Goal: Transaction & Acquisition: Purchase product/service

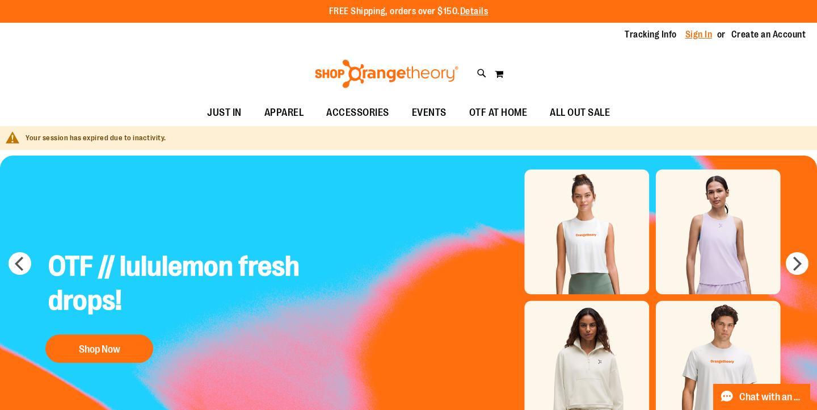
click at [685, 41] on link "Sign In" at bounding box center [698, 34] width 27 height 12
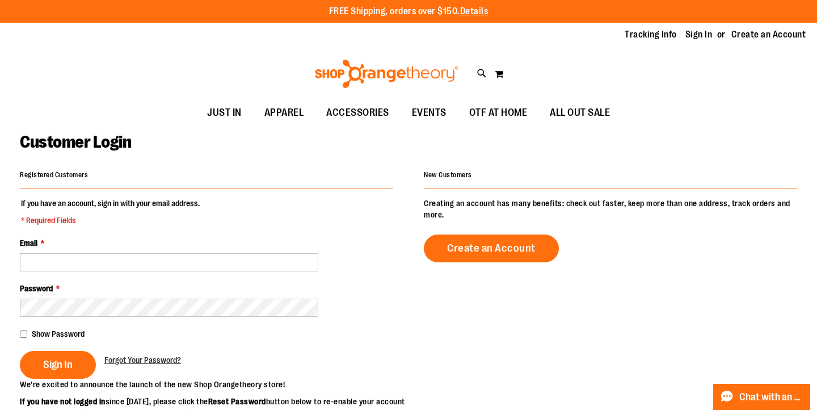
click at [136, 273] on fieldset "If you have an account, sign in with your email address. * Required Fields Emai…" at bounding box center [206, 287] width 373 height 181
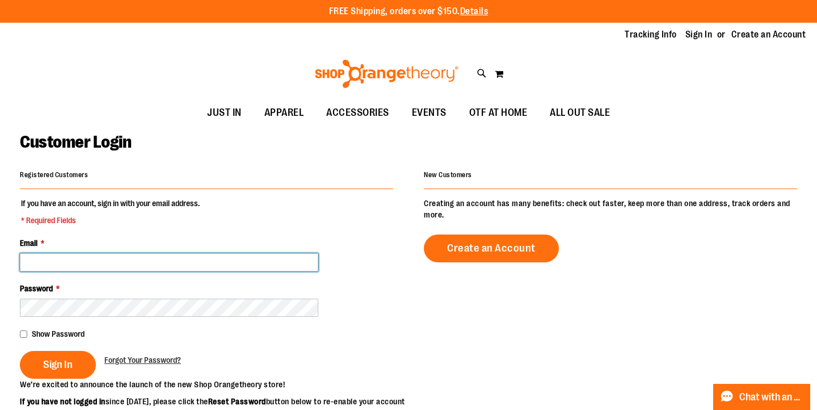
click at [140, 260] on input "Email *" at bounding box center [169, 262] width 298 height 18
type input "**********"
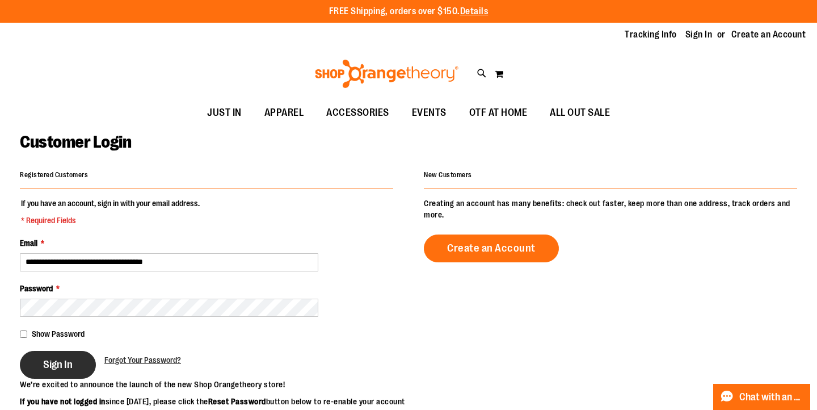
click at [73, 368] on span "Sign In" at bounding box center [58, 364] width 30 height 12
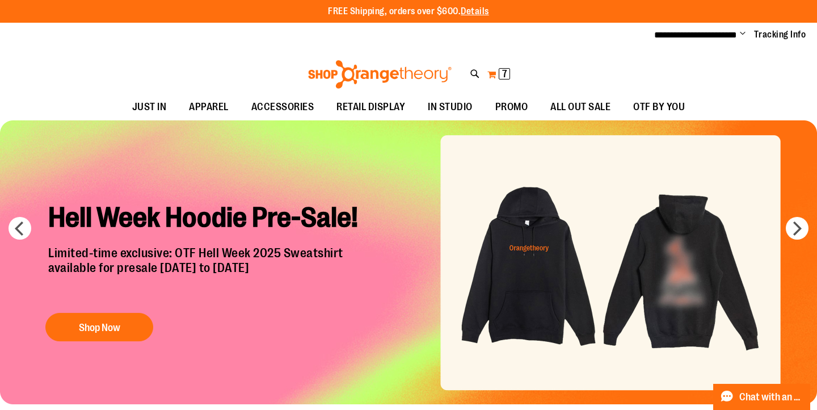
click at [503, 74] on span "7" at bounding box center [504, 73] width 5 height 11
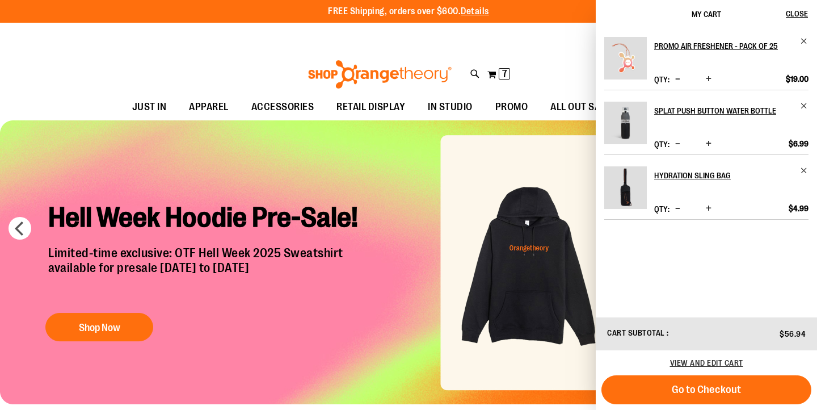
click at [680, 149] on span "Decrease product quantity" at bounding box center [677, 143] width 5 height 11
click at [710, 149] on span "Increase product quantity" at bounding box center [709, 143] width 6 height 11
click at [709, 214] on span "Increase product quantity" at bounding box center [709, 208] width 6 height 11
click at [711, 214] on span "Increase product quantity" at bounding box center [709, 208] width 6 height 11
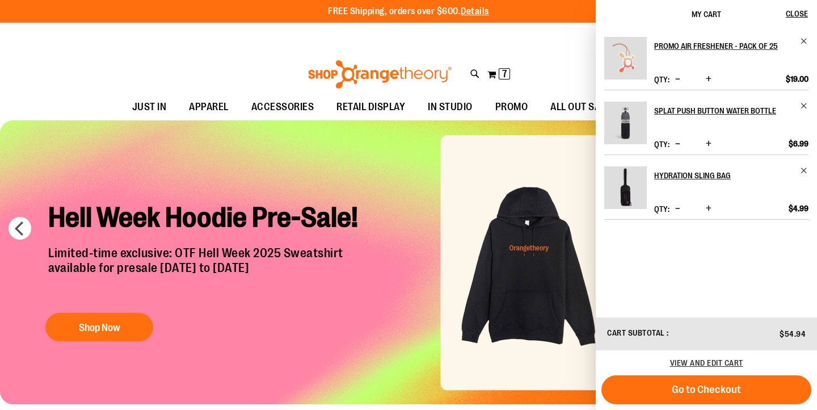
click at [711, 214] on span "Increase product quantity" at bounding box center [709, 208] width 6 height 11
click at [545, 44] on div "**********" at bounding box center [408, 35] width 817 height 25
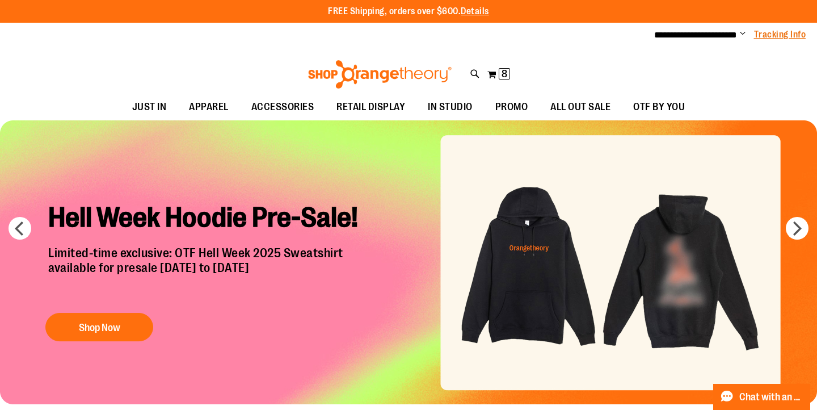
click at [781, 31] on link "Tracking Info" at bounding box center [780, 34] width 52 height 12
click at [740, 33] on span "Change" at bounding box center [743, 34] width 6 height 11
click at [602, 69] on div "Toggle Nav Search Popular Suggestions Advanced Search" at bounding box center [408, 71] width 817 height 46
click at [740, 33] on span "Change" at bounding box center [743, 34] width 6 height 11
click at [585, 70] on div "Toggle Nav Search Popular Suggestions Advanced Search" at bounding box center [408, 71] width 817 height 46
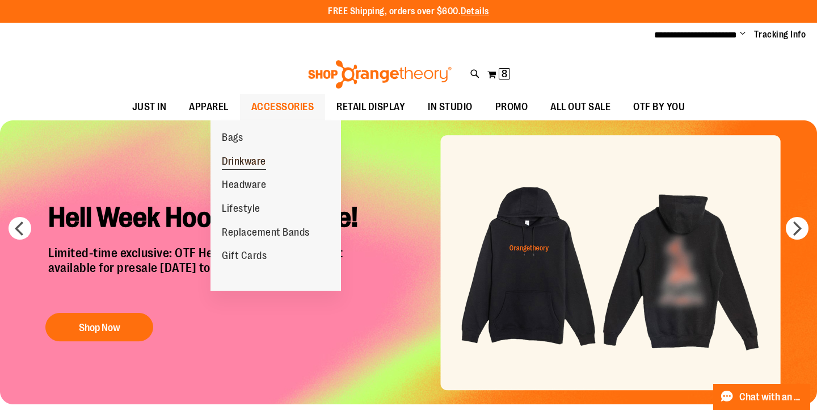
click at [249, 159] on span "Drinkware" at bounding box center [244, 162] width 44 height 14
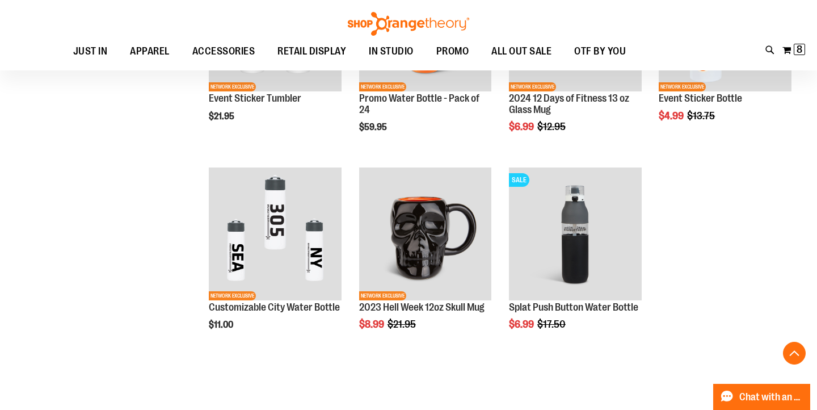
scroll to position [698, 0]
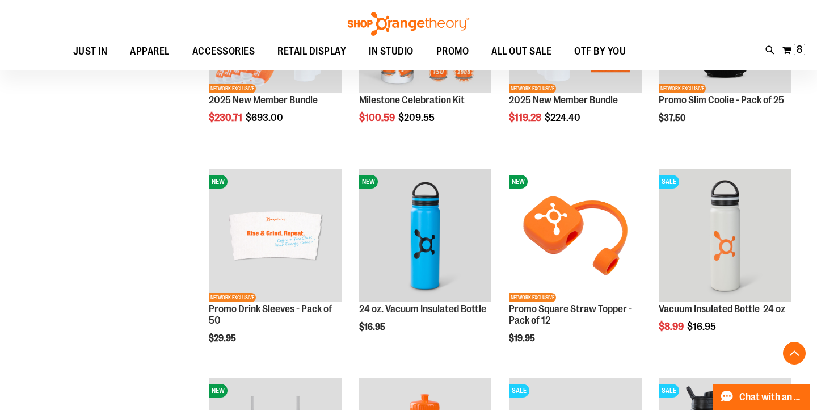
scroll to position [277, 0]
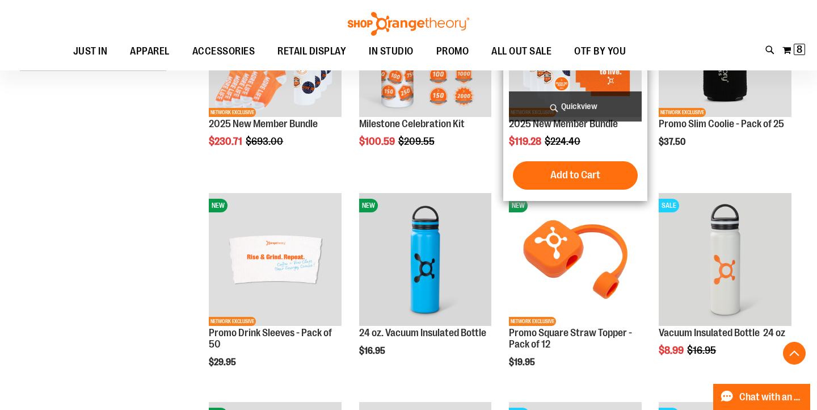
scroll to position [204, 0]
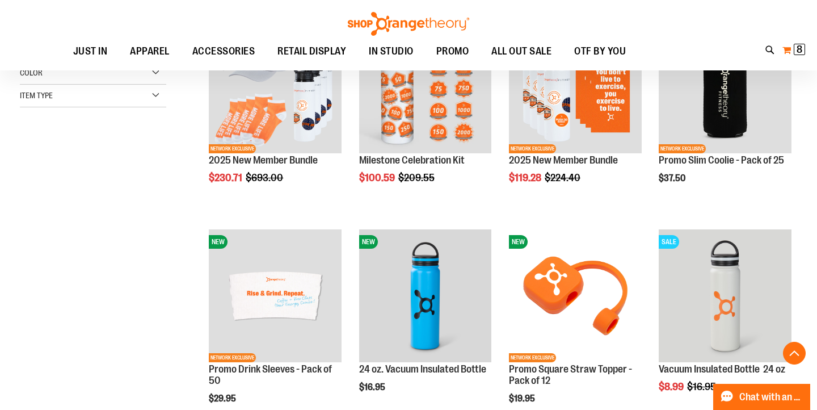
click at [797, 50] on span "8" at bounding box center [800, 49] width 6 height 11
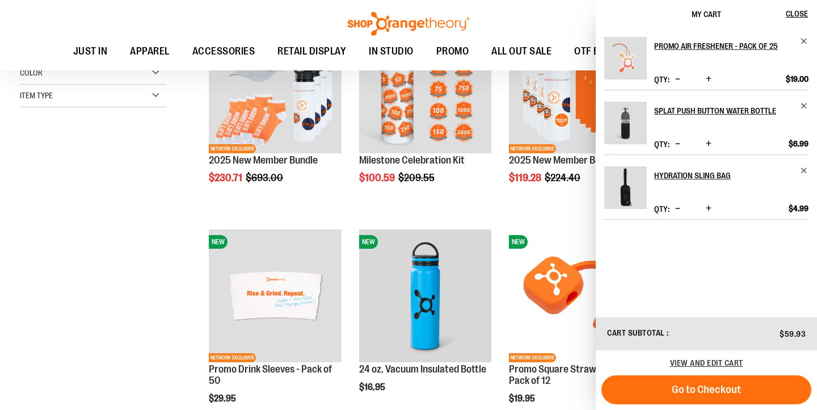
click at [706, 143] on span "Increase product quantity" at bounding box center [709, 143] width 6 height 11
click at [706, 142] on span "Increase product quantity" at bounding box center [709, 143] width 6 height 11
click at [706, 143] on span "Increase product quantity" at bounding box center [709, 143] width 6 height 11
click at [795, 11] on span "Close" at bounding box center [797, 13] width 22 height 9
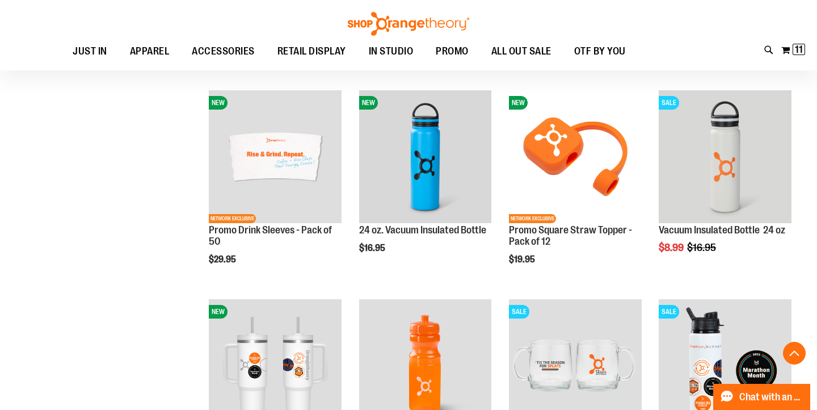
scroll to position [343, 0]
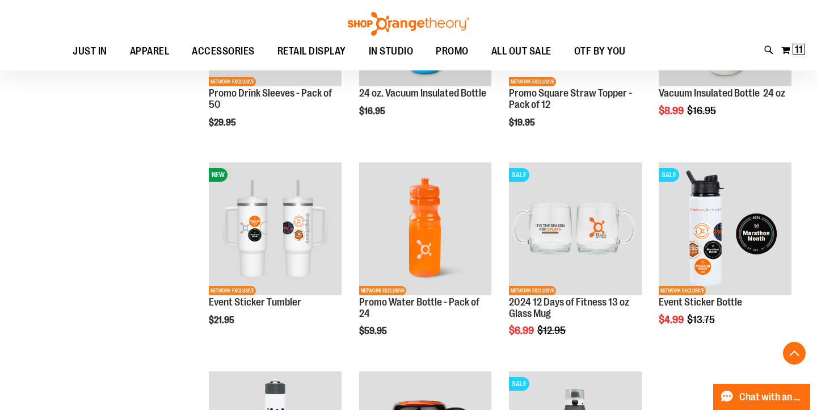
scroll to position [102, 0]
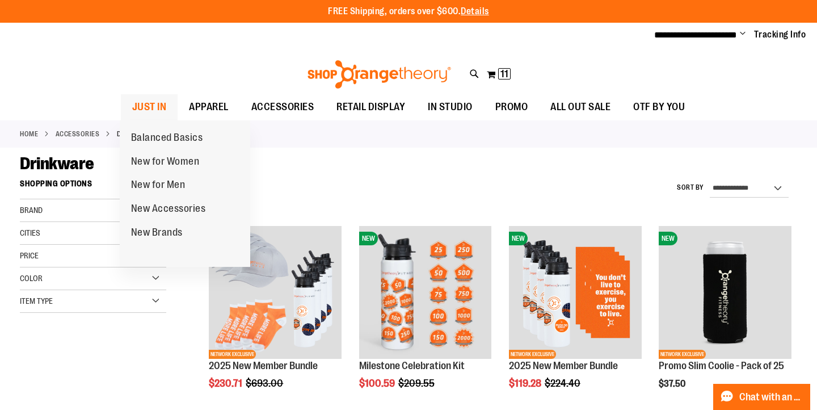
click at [155, 102] on span "JUST IN" at bounding box center [149, 107] width 35 height 26
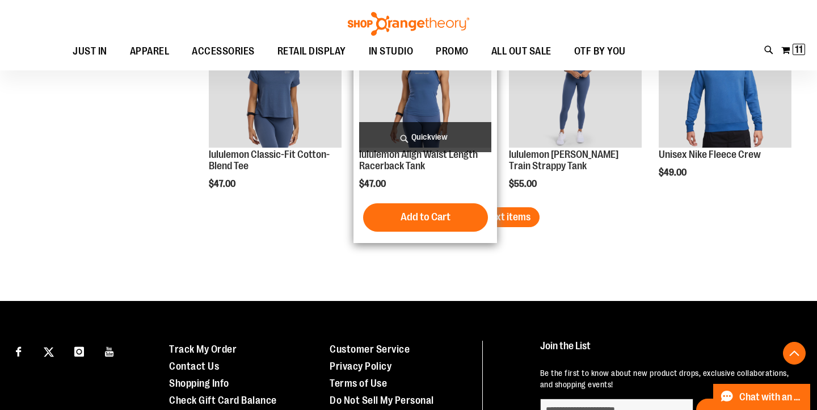
scroll to position [1784, 0]
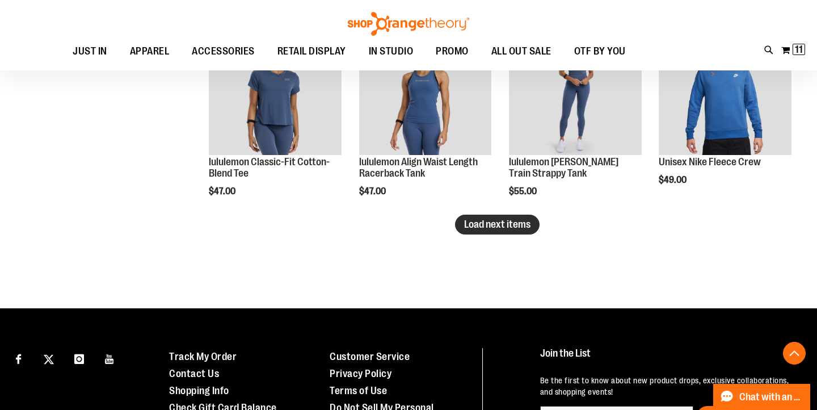
click at [522, 225] on span "Load next items" at bounding box center [497, 223] width 66 height 11
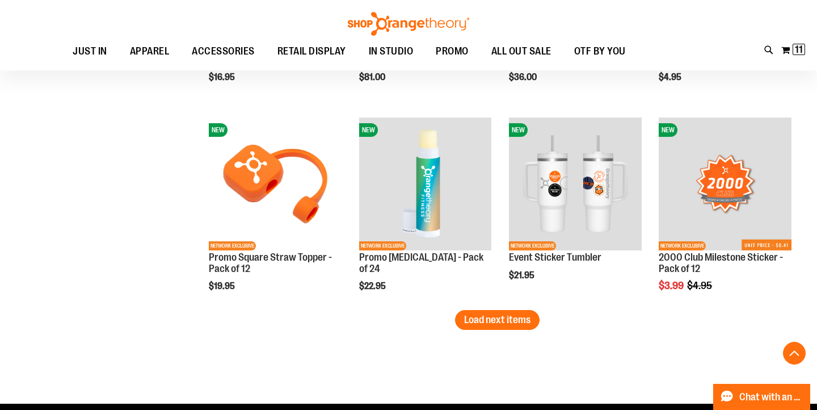
scroll to position [2287, 0]
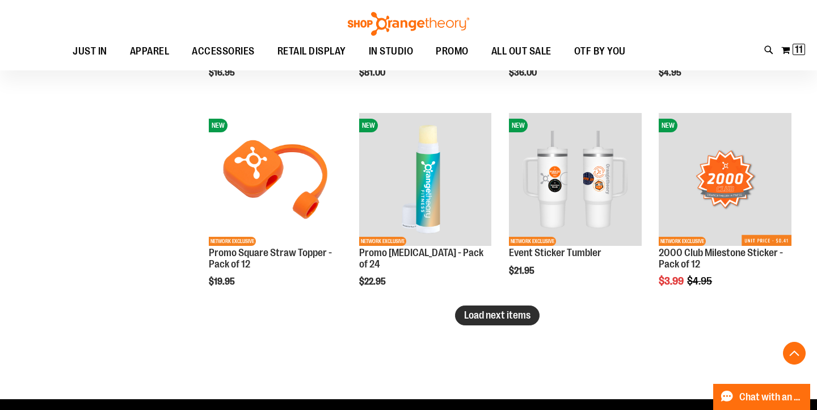
click at [519, 318] on span "Load next items" at bounding box center [497, 314] width 66 height 11
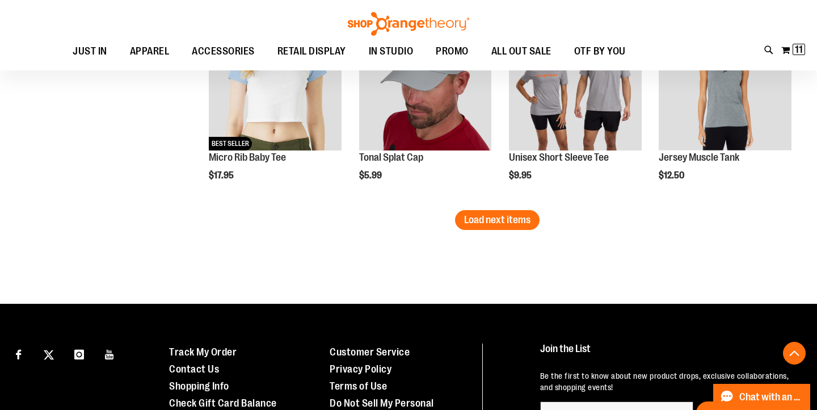
scroll to position [2990, 0]
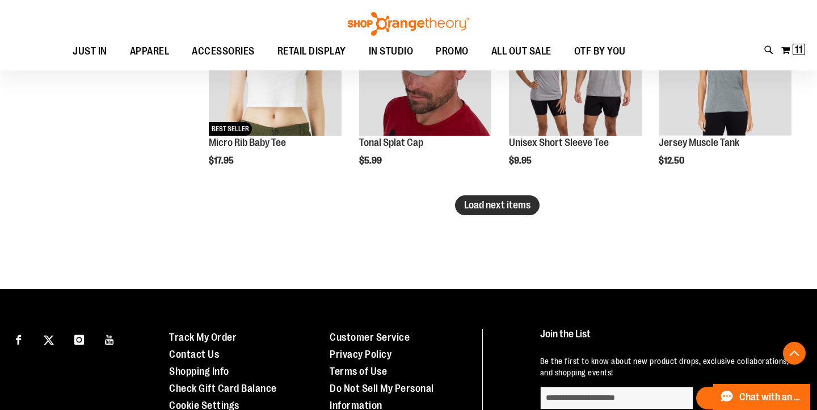
click at [504, 208] on span "Load next items" at bounding box center [497, 204] width 66 height 11
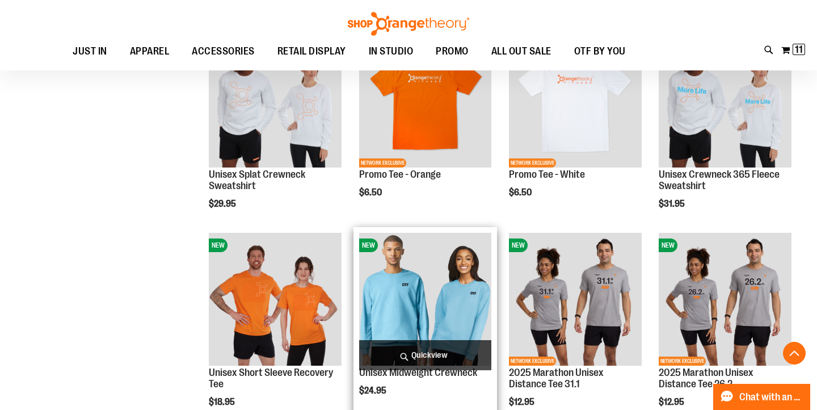
scroll to position [3449, 0]
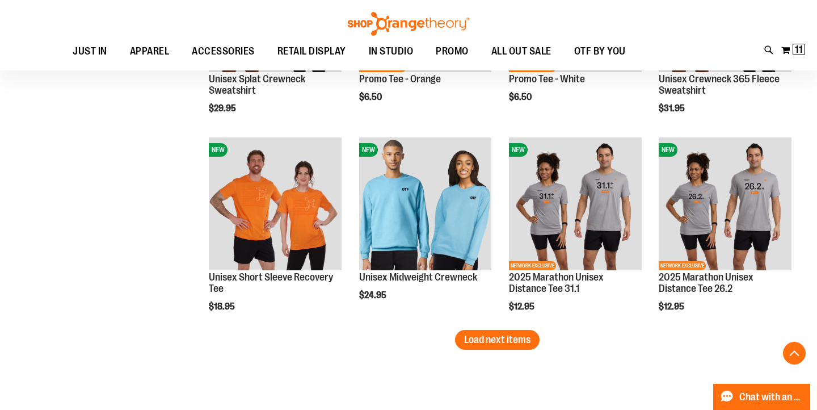
click at [482, 340] on span "Load next items" at bounding box center [497, 339] width 66 height 11
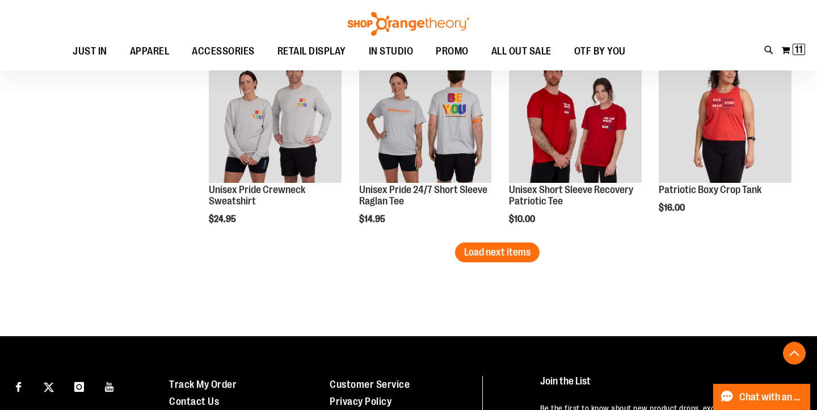
scroll to position [4145, 0]
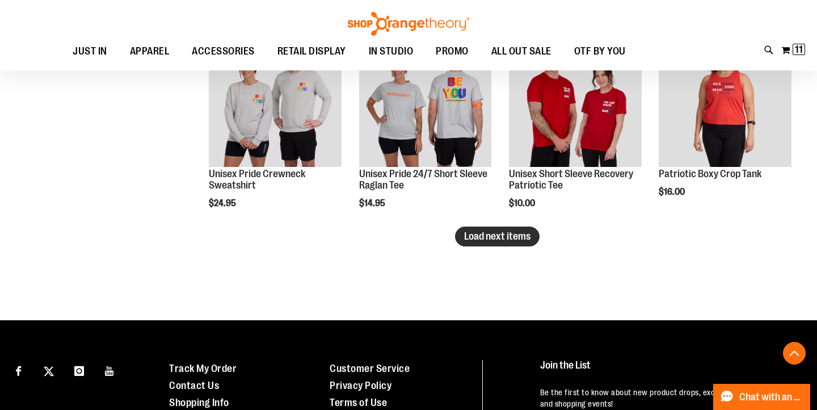
click at [484, 236] on span "Load next items" at bounding box center [497, 235] width 66 height 11
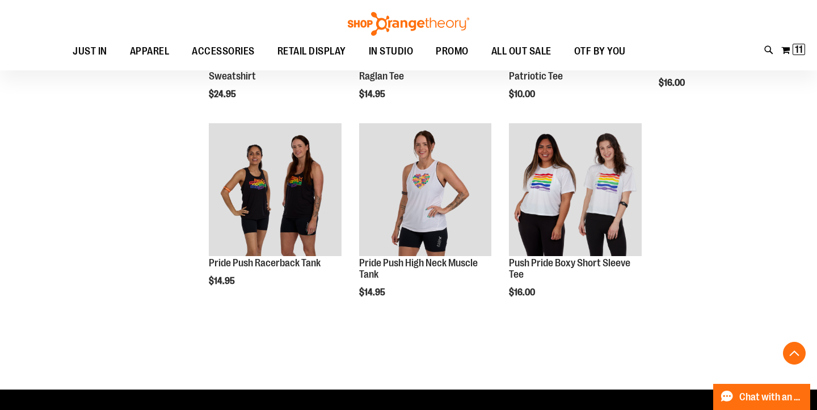
scroll to position [4279, 0]
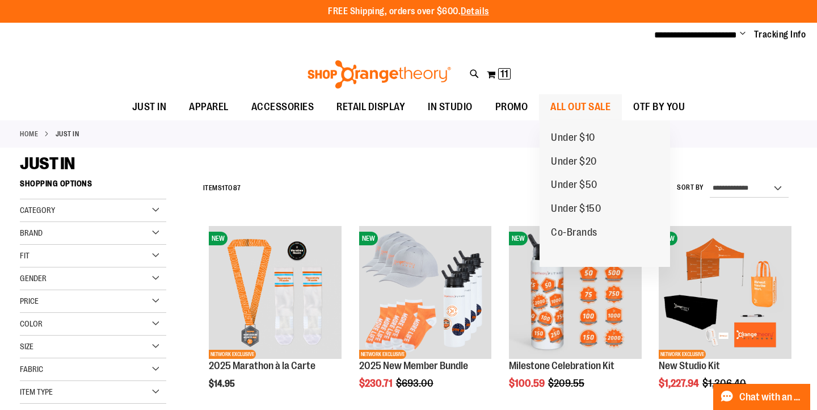
click at [569, 110] on span "ALL OUT SALE" at bounding box center [580, 107] width 60 height 26
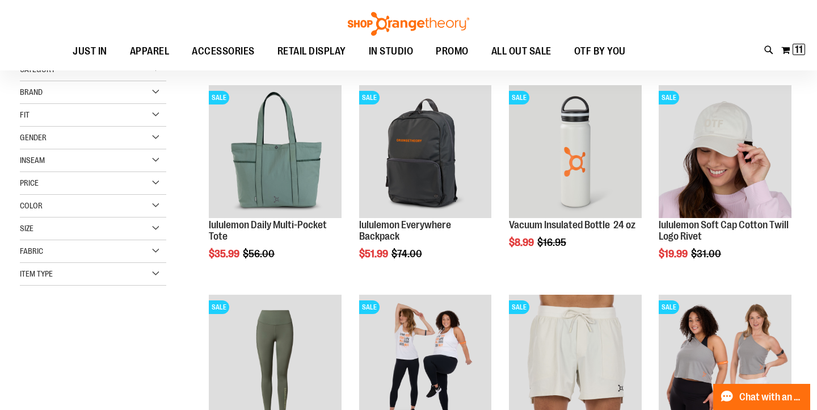
scroll to position [140, 0]
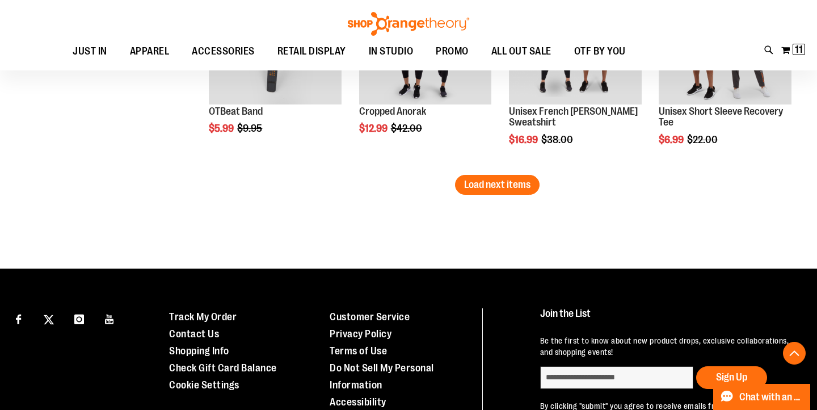
scroll to position [1930, 0]
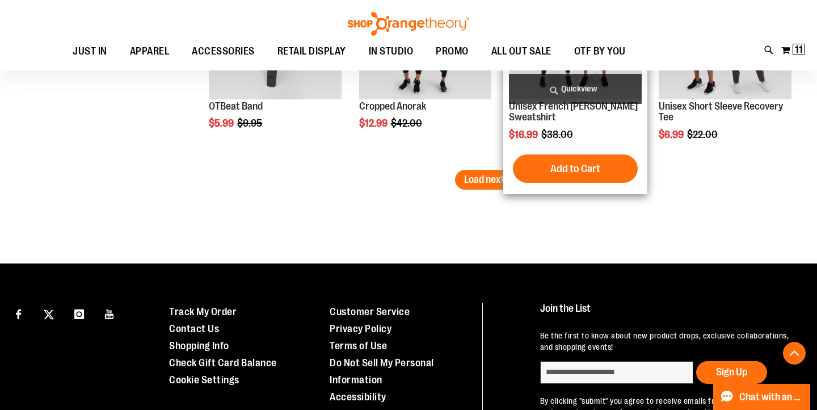
click at [508, 168] on div "SALE Unisex French Terry Crewneck Sweatshirt $16.99 Regular Price $38.00 Quickv…" at bounding box center [575, 77] width 144 height 233
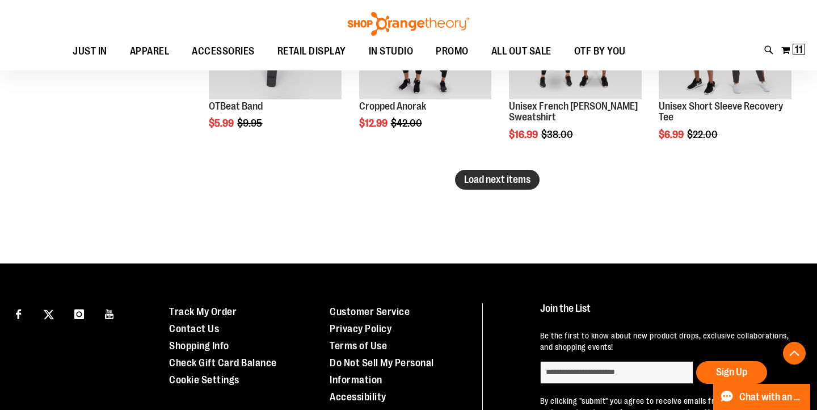
click at [480, 186] on button "Load next items" at bounding box center [497, 180] width 85 height 20
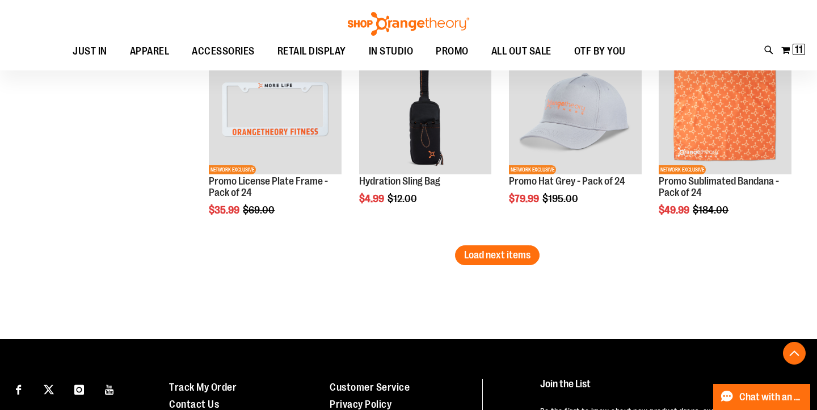
scroll to position [2483, 0]
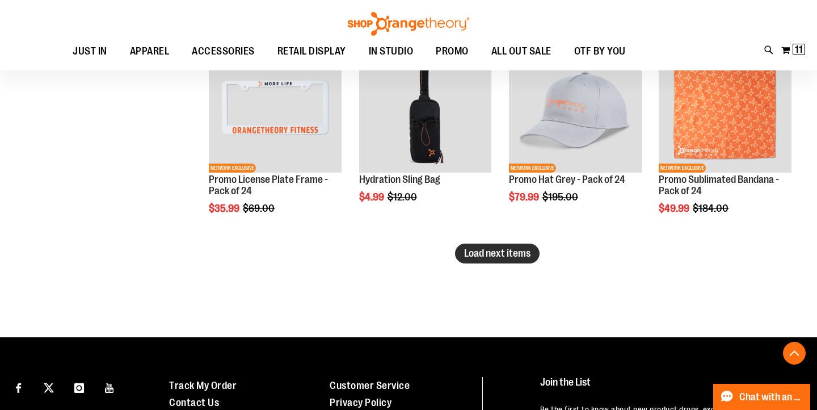
click at [517, 255] on span "Load next items" at bounding box center [497, 252] width 66 height 11
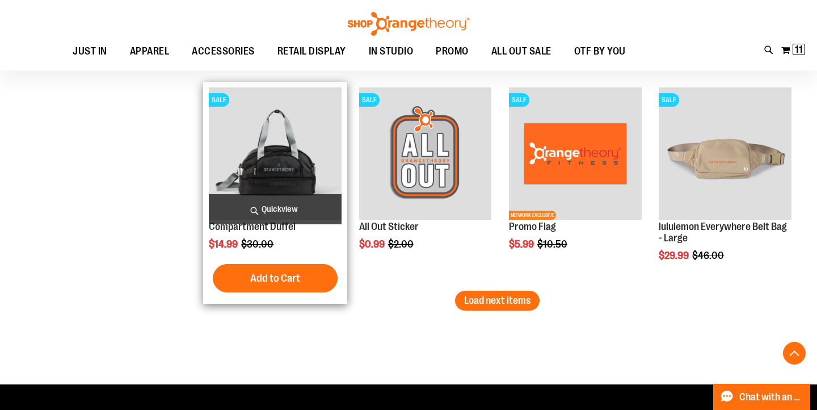
scroll to position [3066, 0]
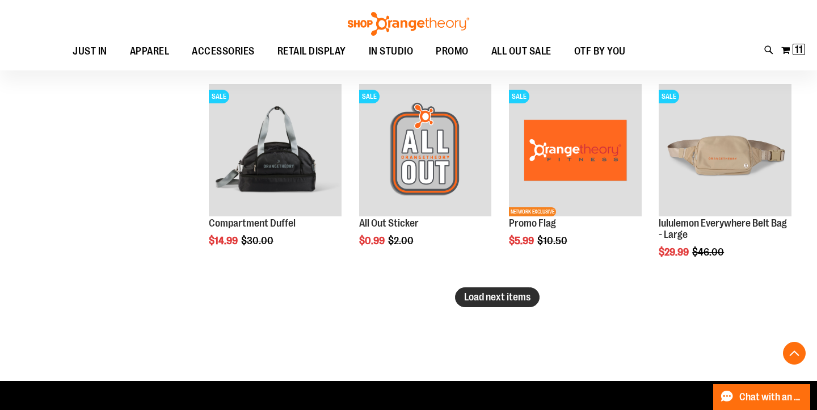
click at [505, 299] on span "Load next items" at bounding box center [497, 296] width 66 height 11
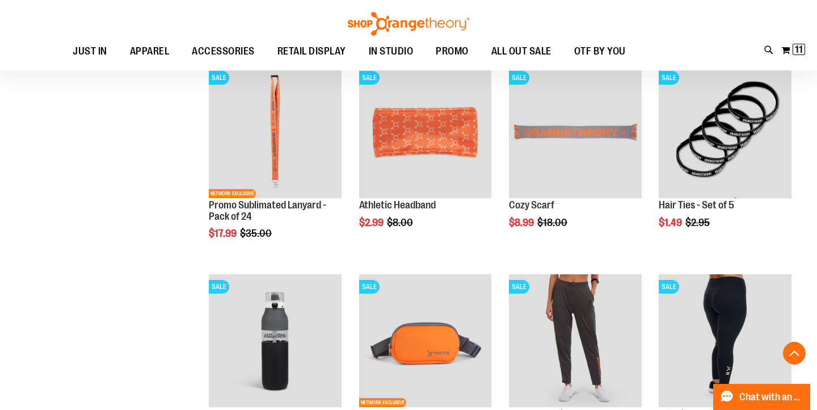
scroll to position [3505, 0]
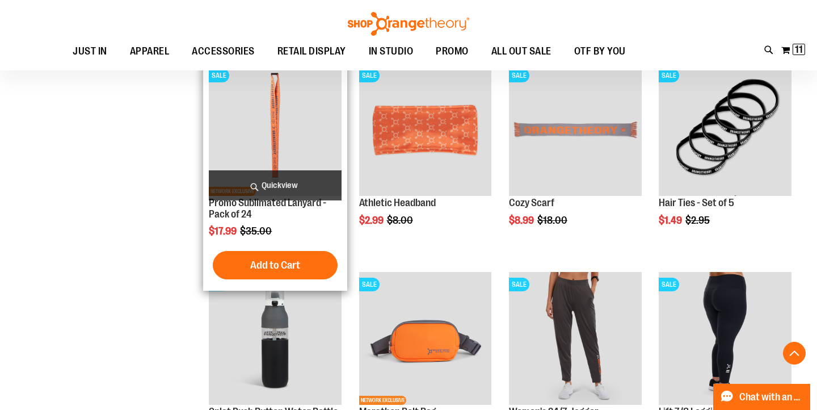
click at [302, 262] on button "Add to Cart" at bounding box center [275, 265] width 125 height 28
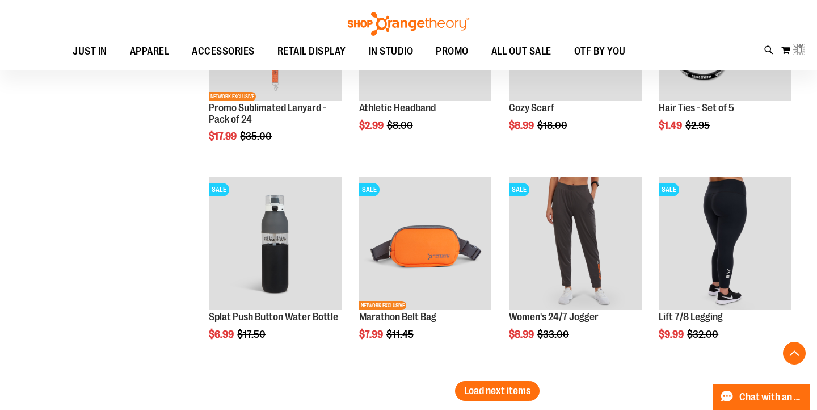
scroll to position [3656, 0]
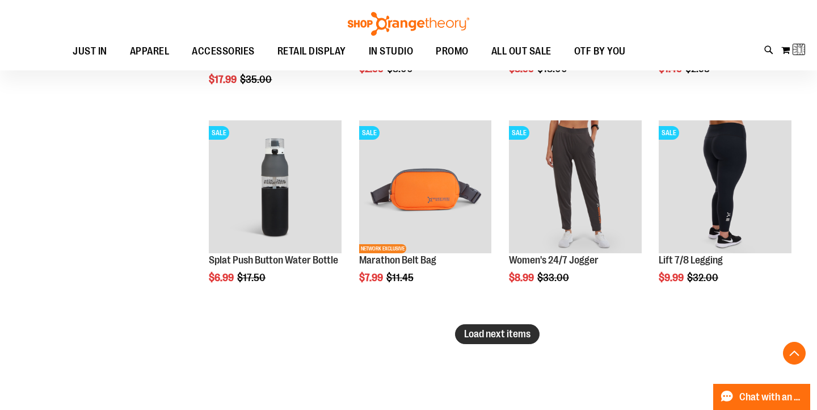
click at [490, 337] on span "Load next items" at bounding box center [497, 333] width 66 height 11
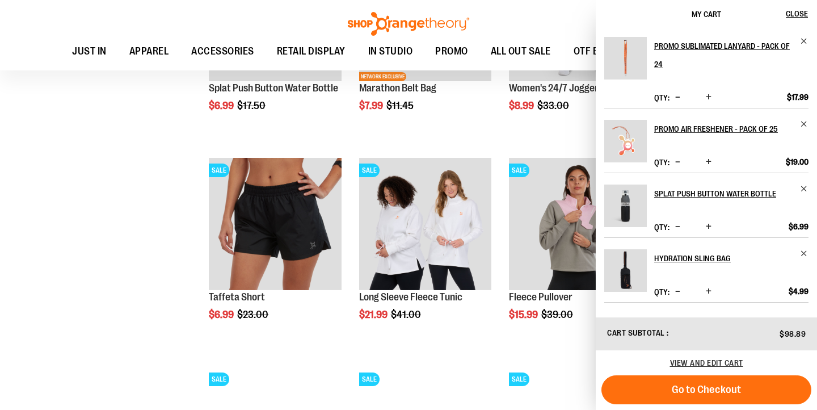
scroll to position [3840, 0]
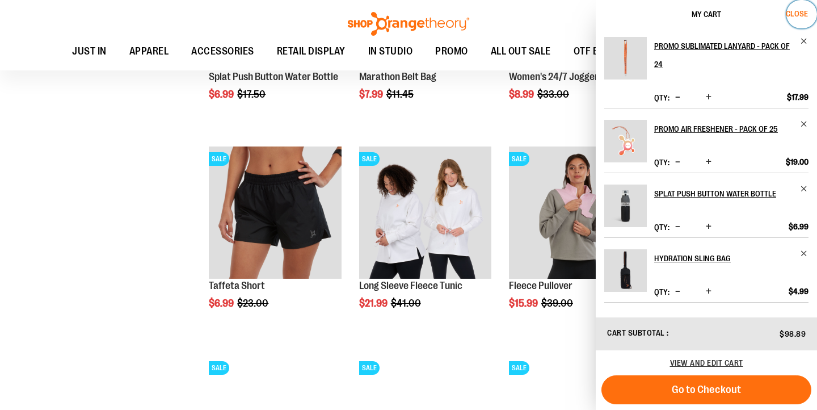
click at [799, 11] on span "Close" at bounding box center [797, 13] width 22 height 9
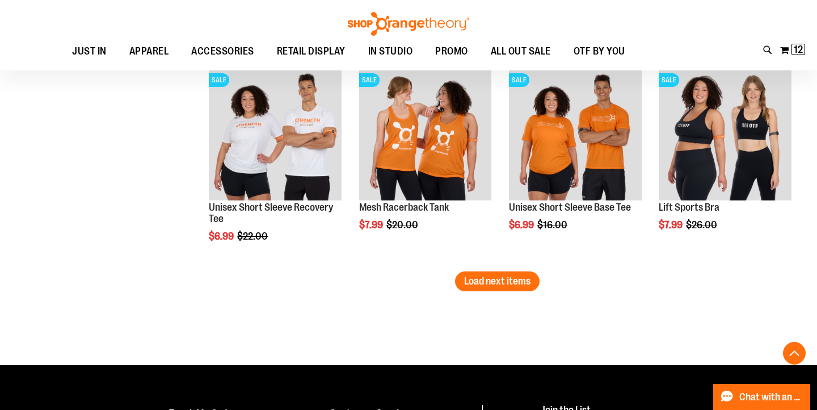
scroll to position [4337, 0]
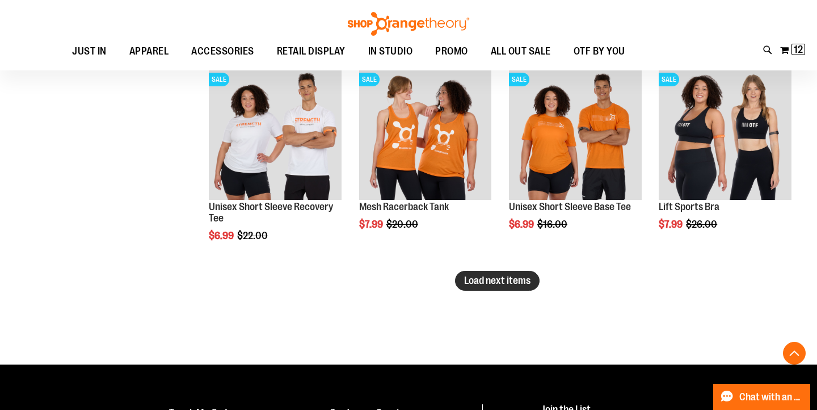
click at [514, 279] on span "Load next items" at bounding box center [497, 280] width 66 height 11
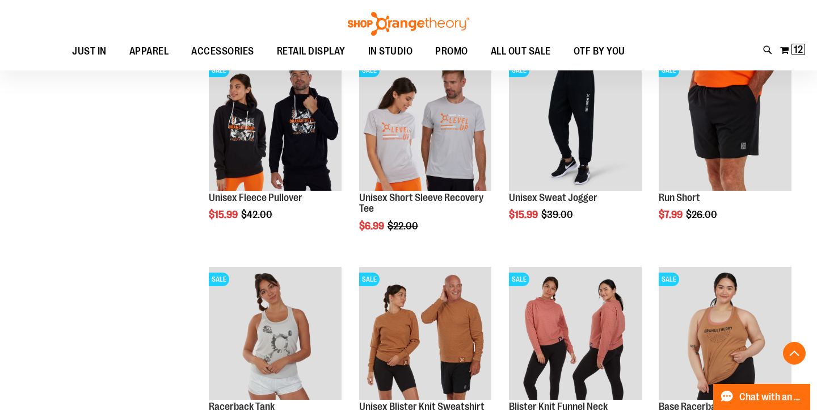
scroll to position [4761, 0]
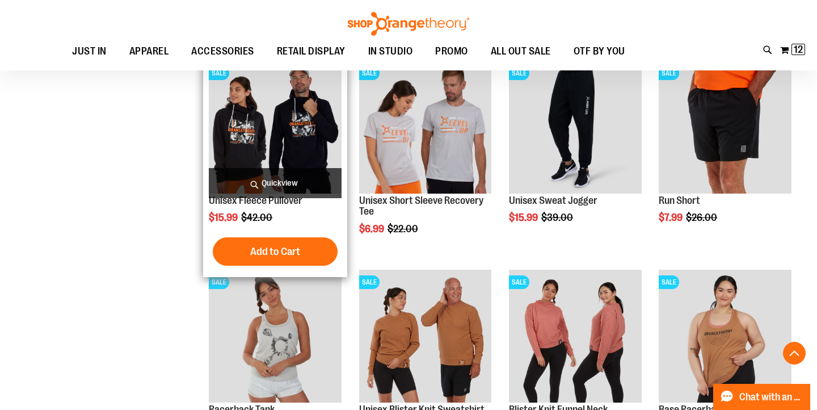
click at [268, 133] on img "product" at bounding box center [275, 127] width 133 height 133
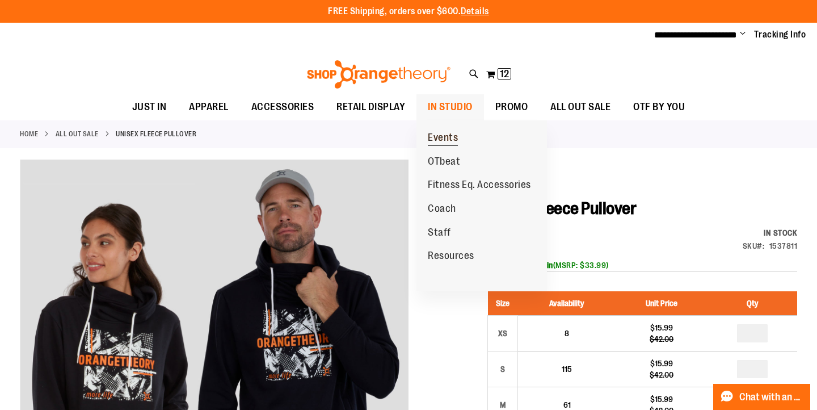
click at [448, 139] on span "Events" at bounding box center [443, 139] width 30 height 14
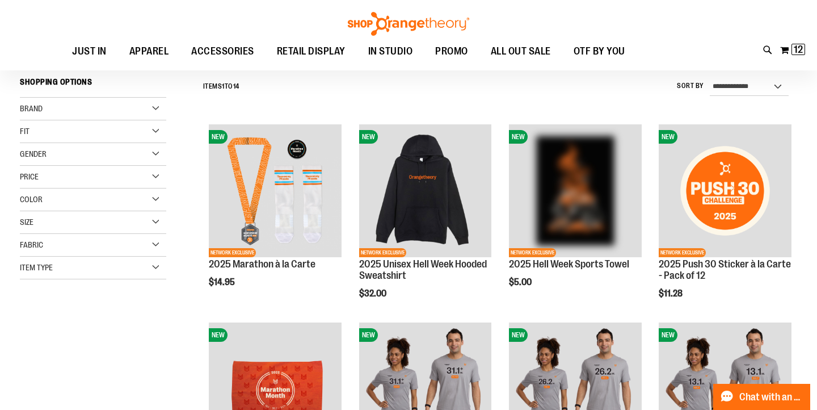
scroll to position [100, 0]
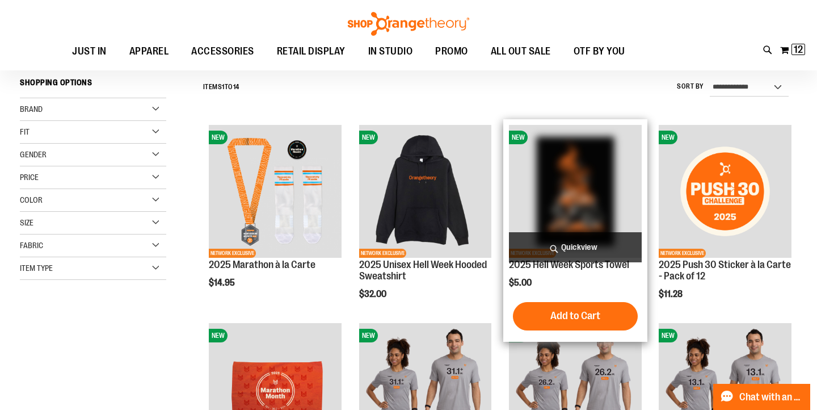
click at [564, 188] on img "product" at bounding box center [575, 191] width 133 height 133
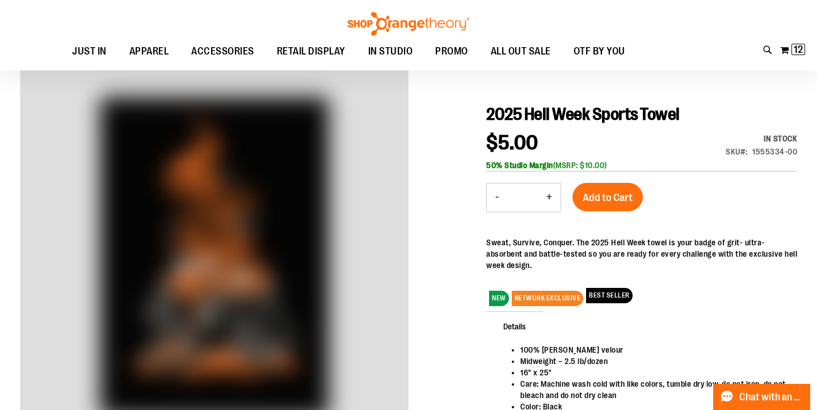
scroll to position [109, 0]
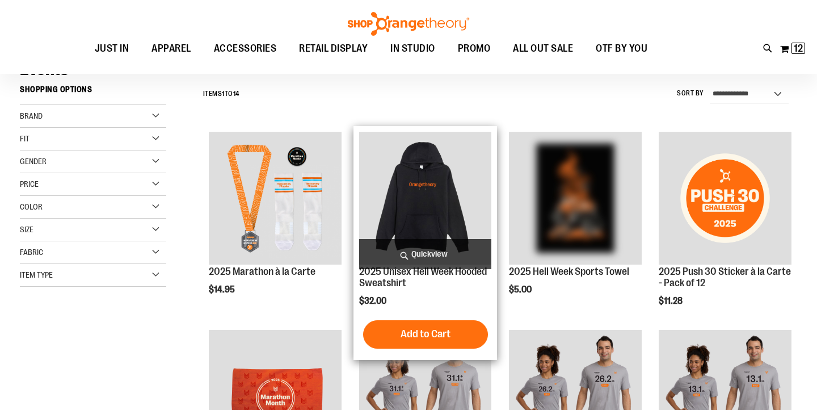
scroll to position [100, 0]
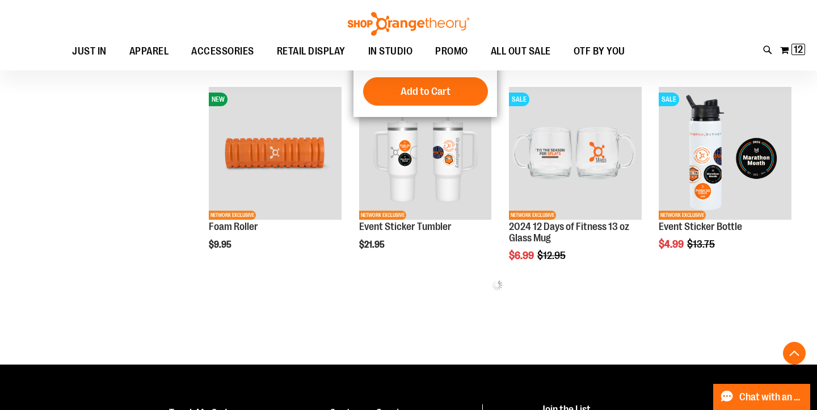
scroll to position [415, 0]
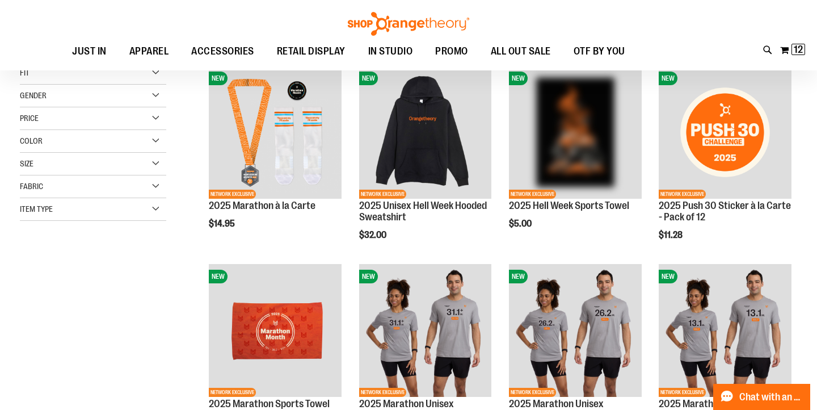
scroll to position [39, 0]
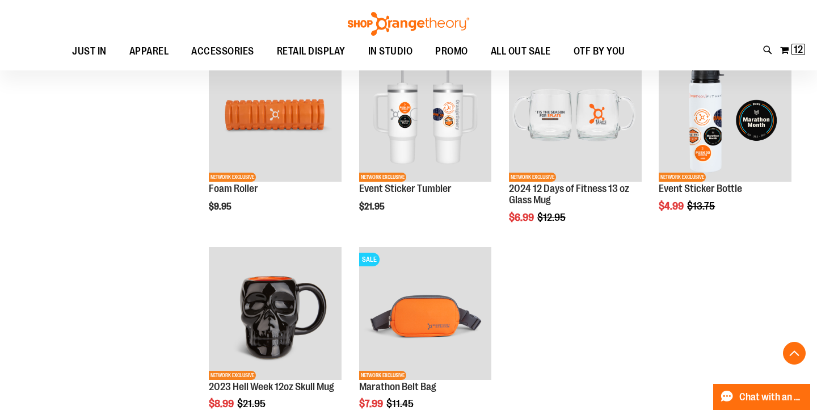
scroll to position [453, 0]
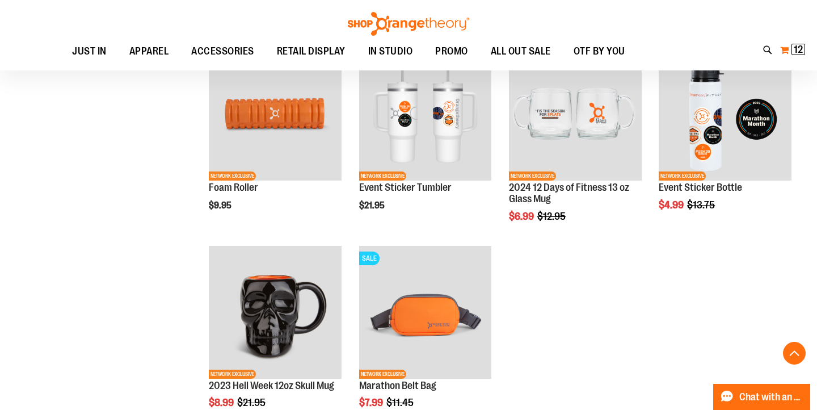
click at [798, 53] on span "12" at bounding box center [798, 49] width 9 height 11
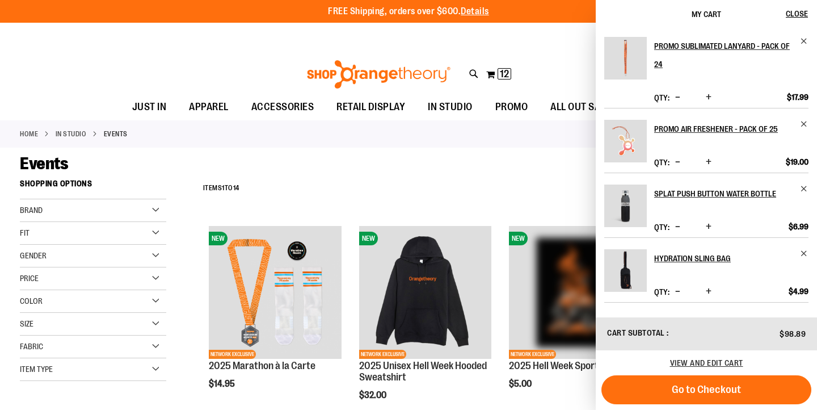
click at [410, 190] on div "**********" at bounding box center [497, 189] width 600 height 30
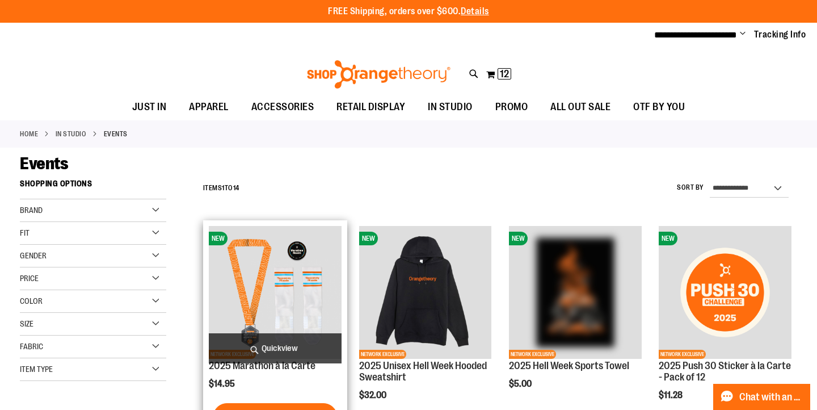
click at [298, 272] on img "product" at bounding box center [275, 292] width 133 height 133
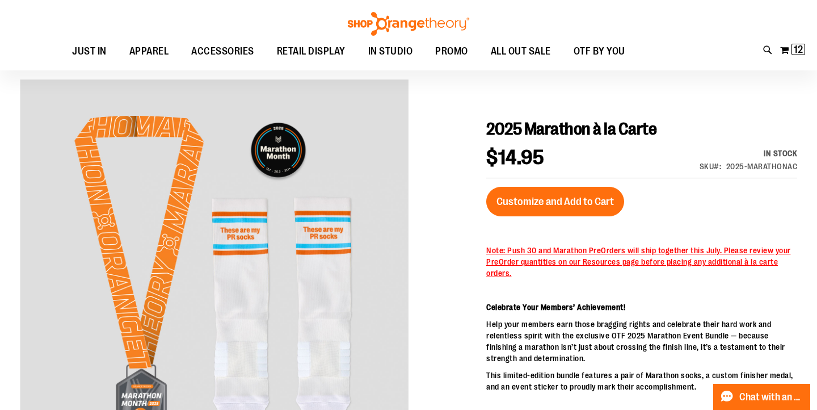
scroll to position [90, 0]
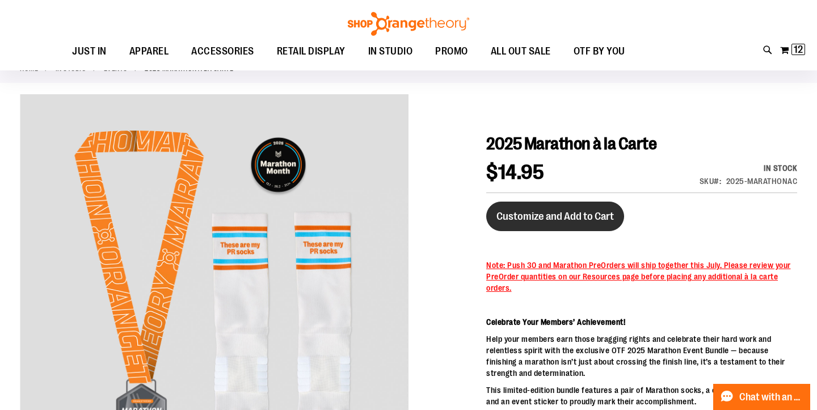
click at [566, 216] on span "Customize and Add to Cart" at bounding box center [554, 216] width 117 height 12
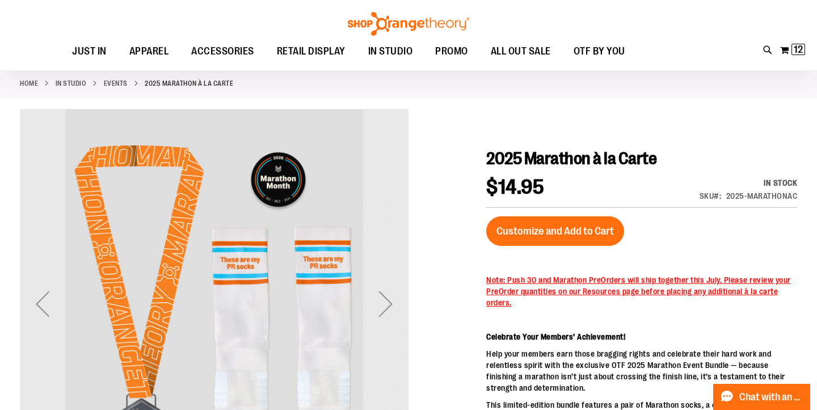
scroll to position [57, 0]
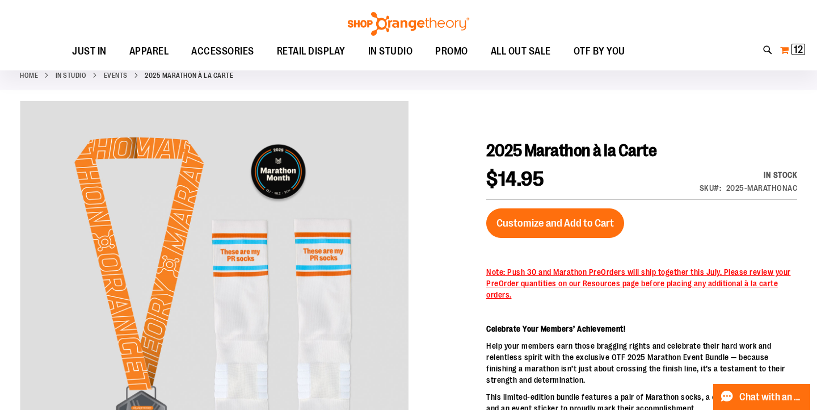
click at [795, 47] on span "12" at bounding box center [798, 49] width 9 height 11
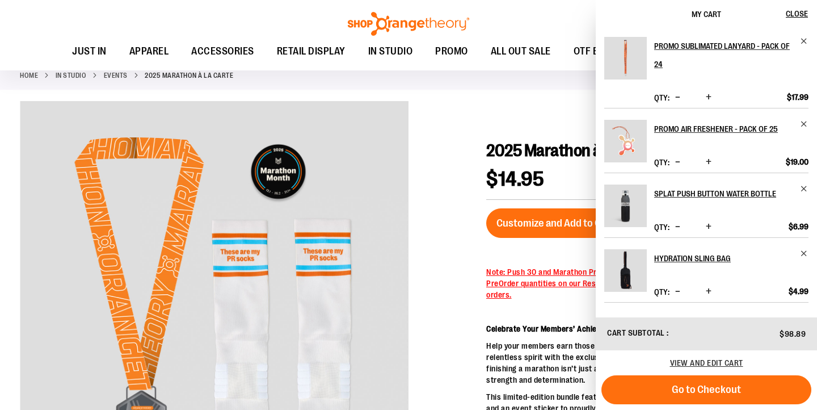
click at [561, 80] on div "Home IN STUDIO Events 2025 Marathon à la Carte" at bounding box center [408, 76] width 817 height 28
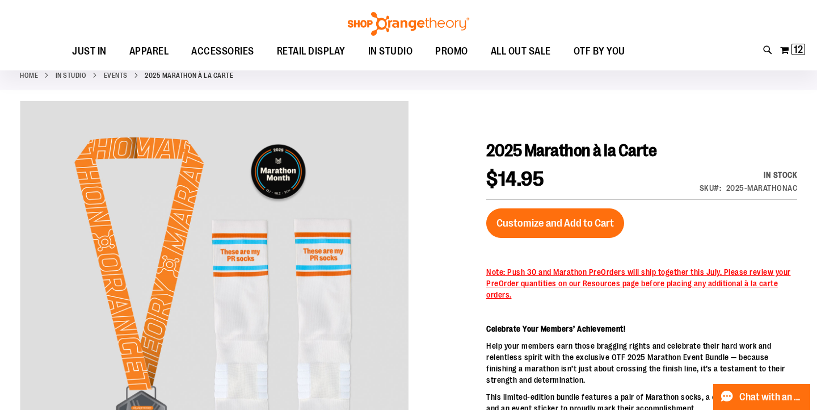
scroll to position [0, 0]
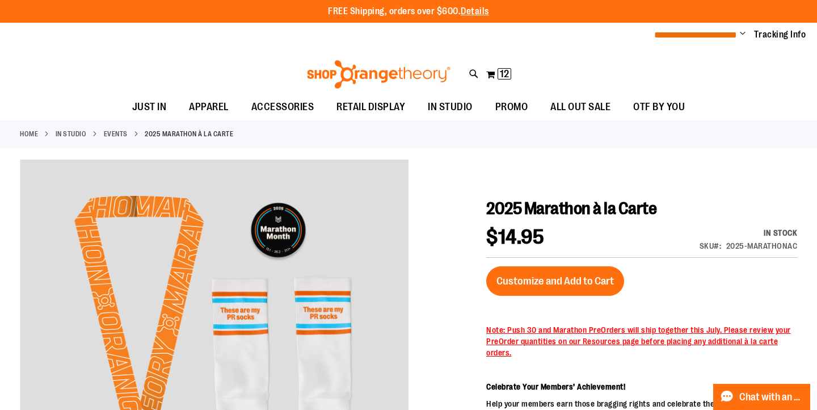
click at [723, 36] on span "**********" at bounding box center [695, 35] width 83 height 9
click at [740, 34] on span "Change" at bounding box center [743, 34] width 6 height 11
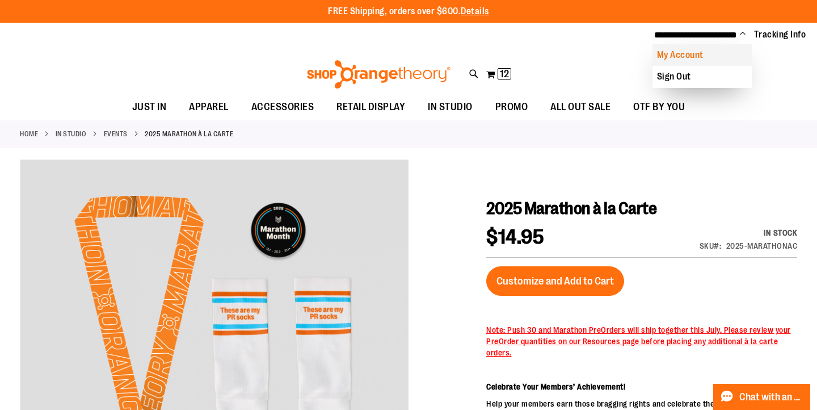
click at [703, 53] on link "My Account" at bounding box center [701, 55] width 99 height 22
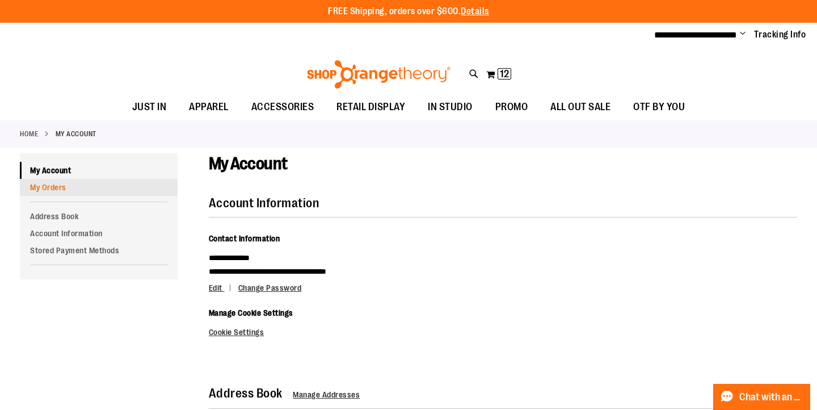
click at [56, 186] on link "My Orders" at bounding box center [99, 187] width 158 height 17
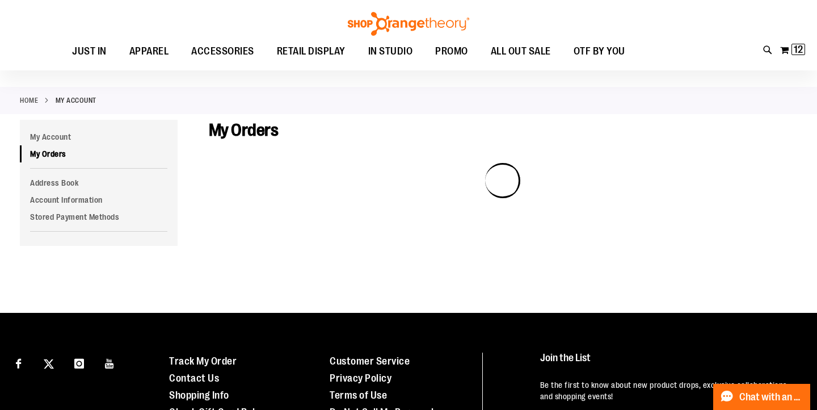
scroll to position [36, 0]
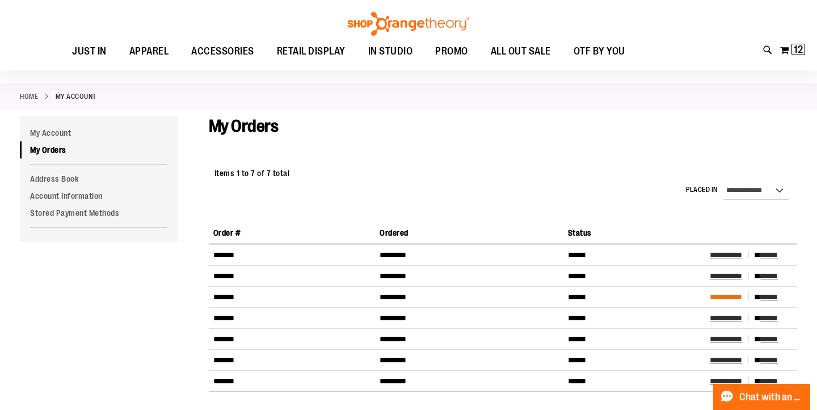
click at [740, 300] on span "**********" at bounding box center [726, 297] width 32 height 8
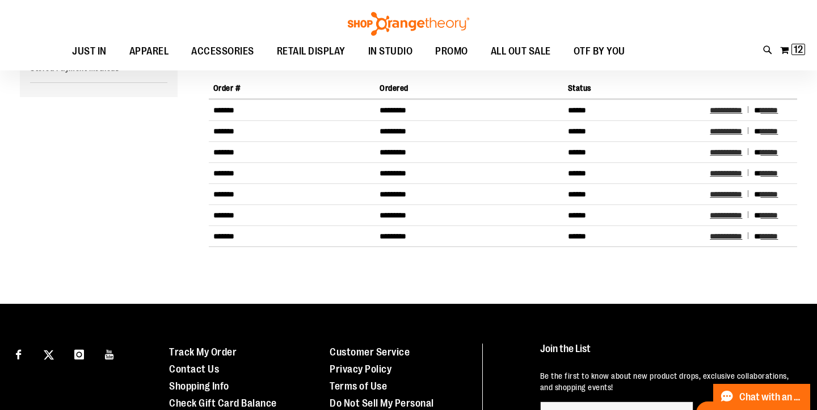
scroll to position [31, 0]
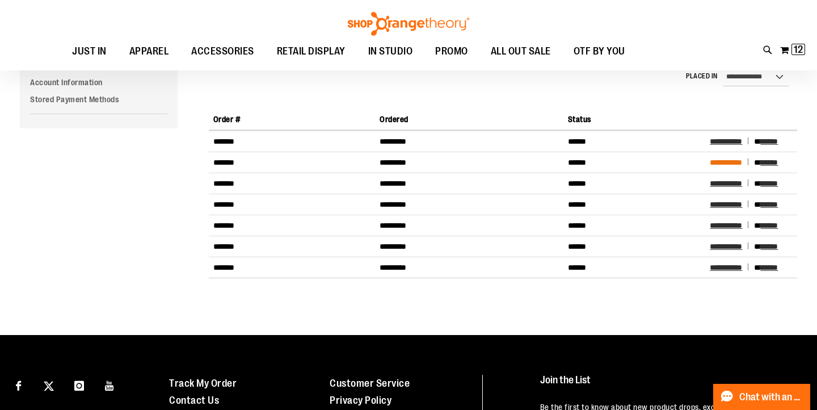
click at [728, 163] on span "**********" at bounding box center [726, 162] width 32 height 8
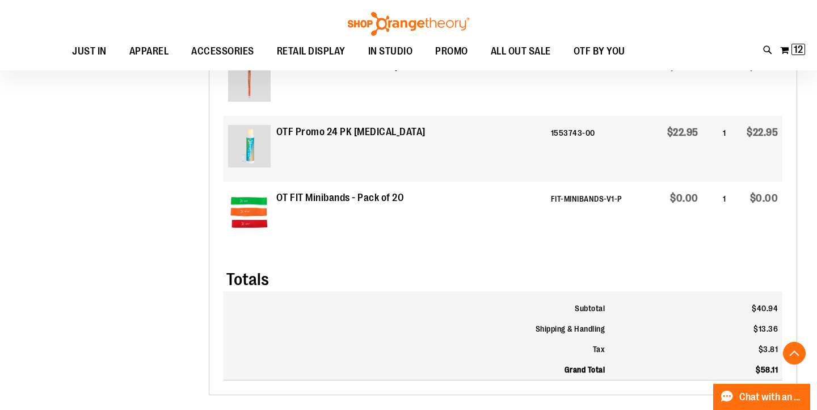
scroll to position [500, 0]
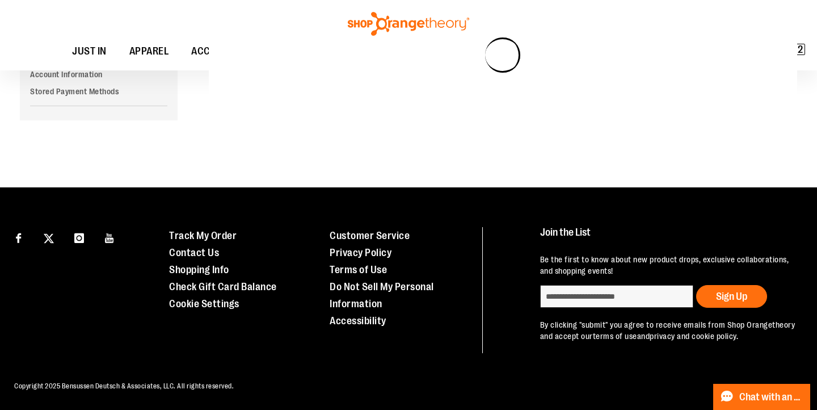
scroll to position [39, 0]
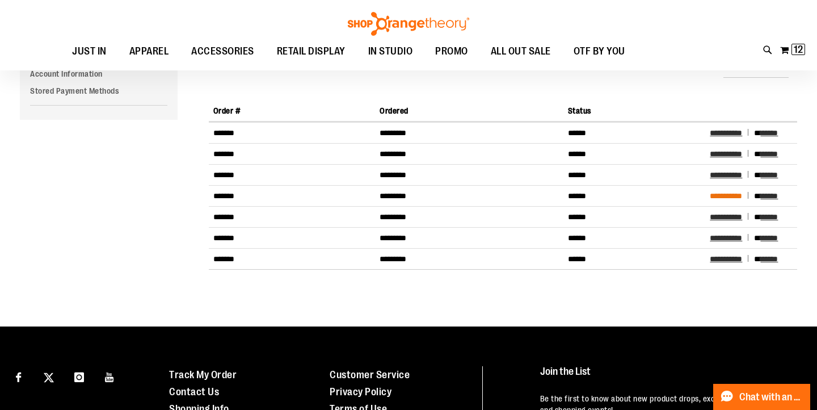
click at [733, 196] on span "**********" at bounding box center [726, 196] width 32 height 8
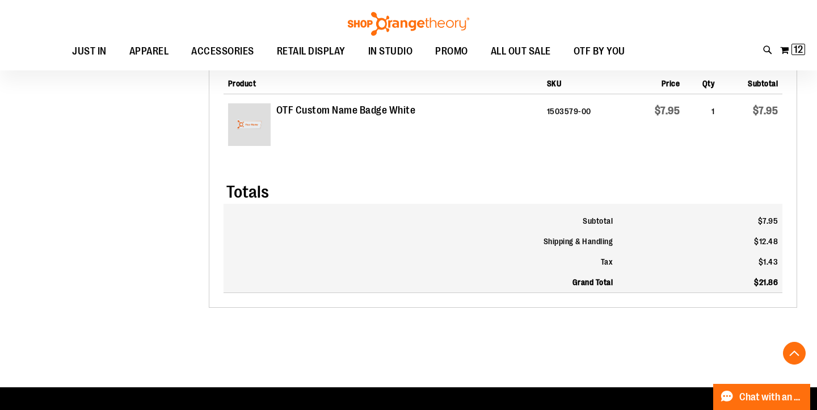
scroll to position [456, 0]
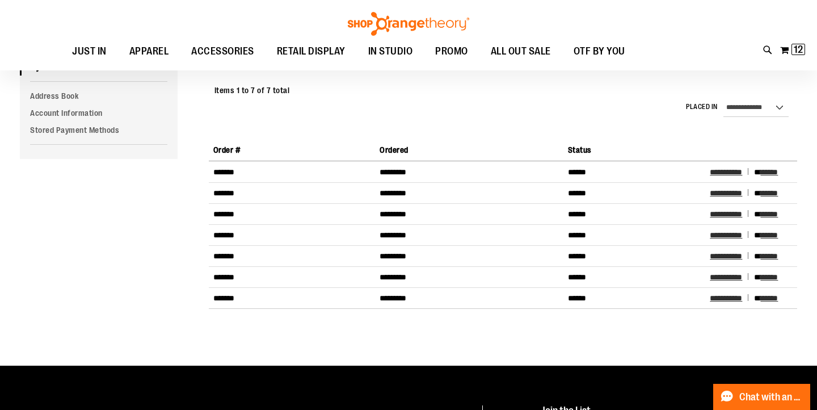
scroll to position [98, 0]
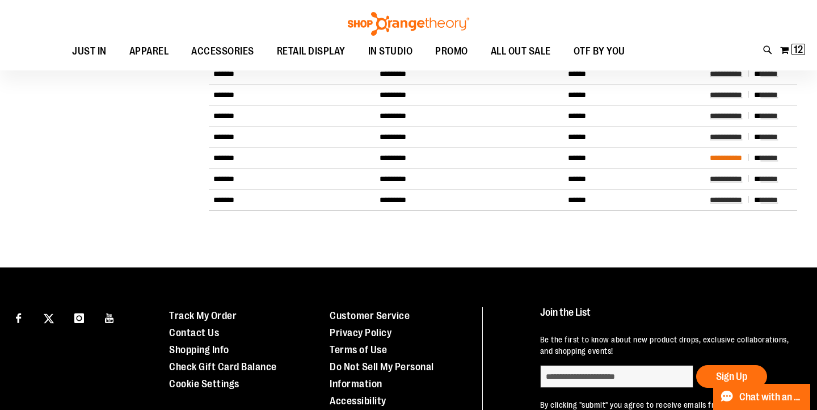
click at [733, 161] on span "**********" at bounding box center [726, 158] width 32 height 8
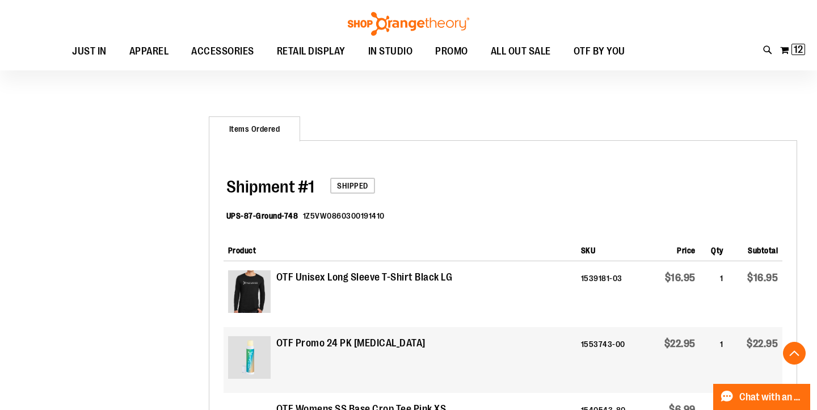
scroll to position [276, 0]
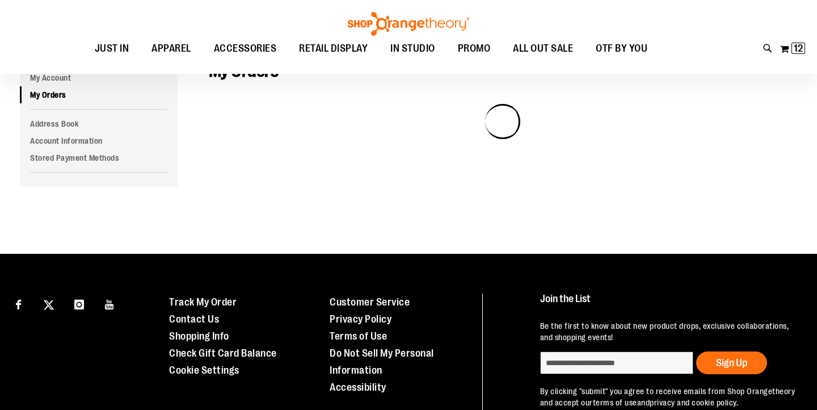
scroll to position [1, 0]
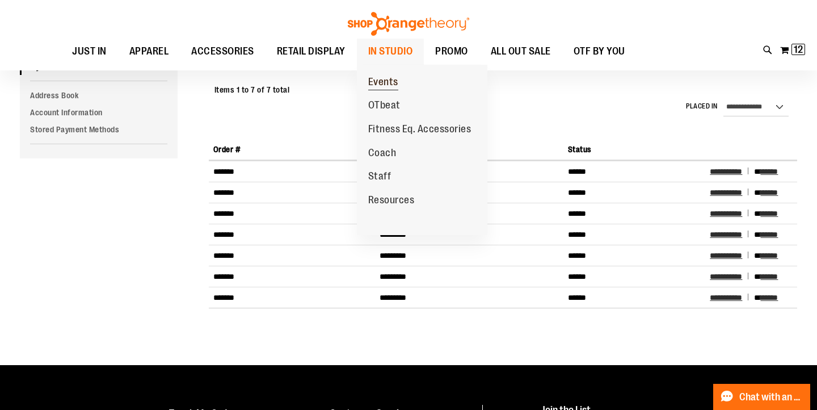
click at [386, 86] on span "Events" at bounding box center [383, 83] width 30 height 14
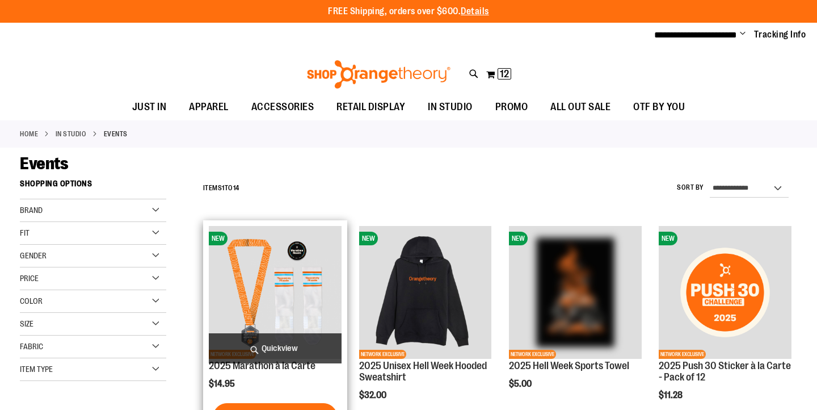
click at [288, 284] on img "product" at bounding box center [275, 292] width 133 height 133
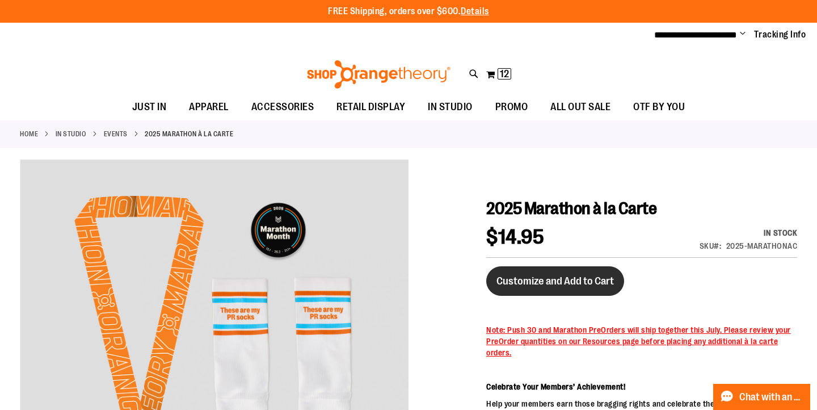
click at [545, 285] on span "Customize and Add to Cart" at bounding box center [554, 281] width 117 height 12
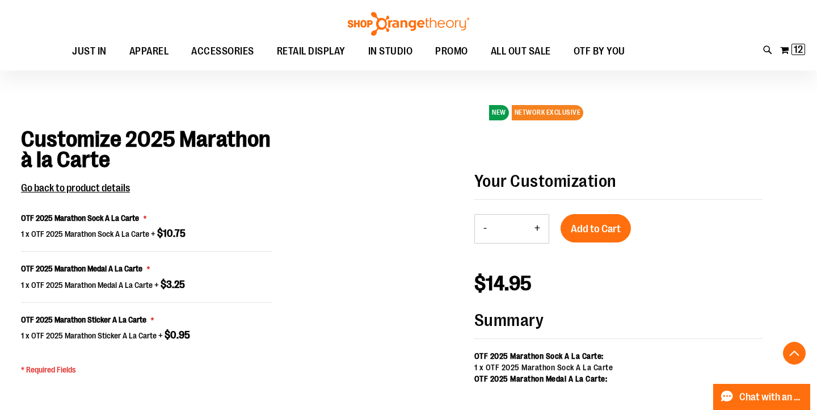
scroll to position [846, 0]
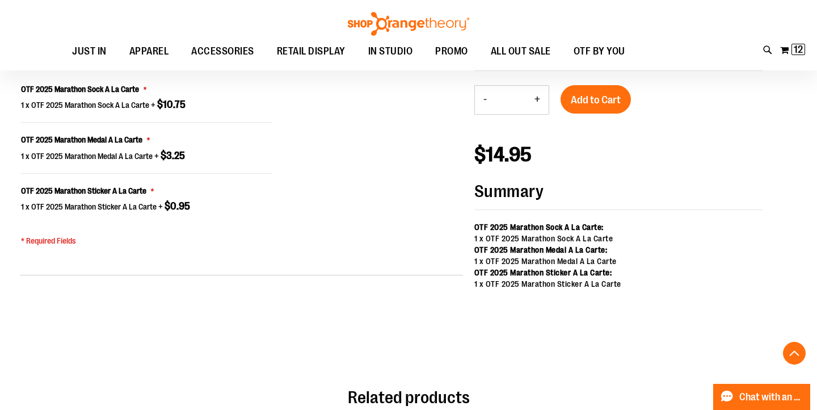
click at [532, 97] on button "+" at bounding box center [537, 100] width 23 height 28
click at [534, 98] on button "+" at bounding box center [537, 100] width 23 height 28
click at [39, 240] on p "* Required Fields" at bounding box center [146, 240] width 251 height 11
click at [195, 204] on div "1 x OTF 2025 Marathon Sticker A La Carte + $0.95" at bounding box center [121, 206] width 201 height 11
click at [150, 192] on label "OTF 2025 Marathon Sticker A La Carte" at bounding box center [87, 190] width 133 height 11
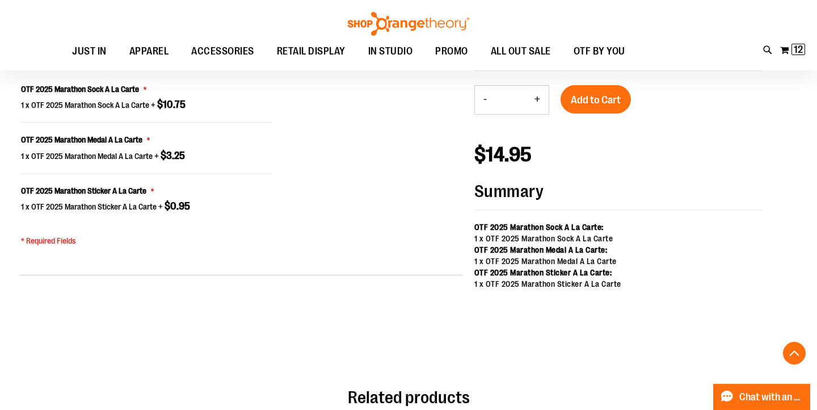
click at [161, 150] on span "$3.25" at bounding box center [173, 155] width 24 height 11
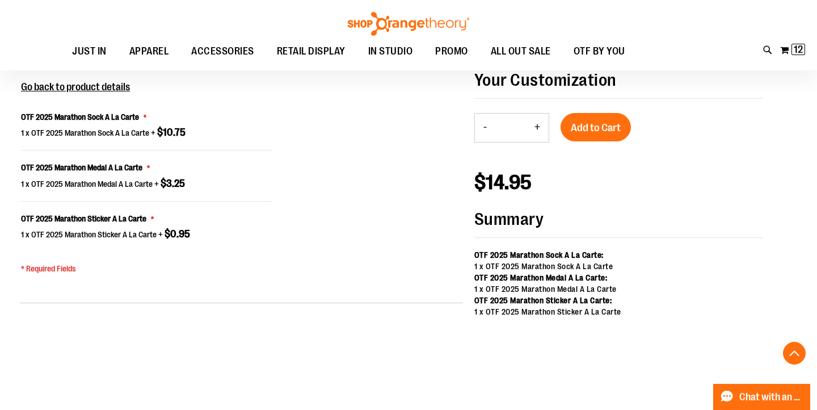
click at [537, 129] on button "+" at bounding box center [537, 127] width 23 height 28
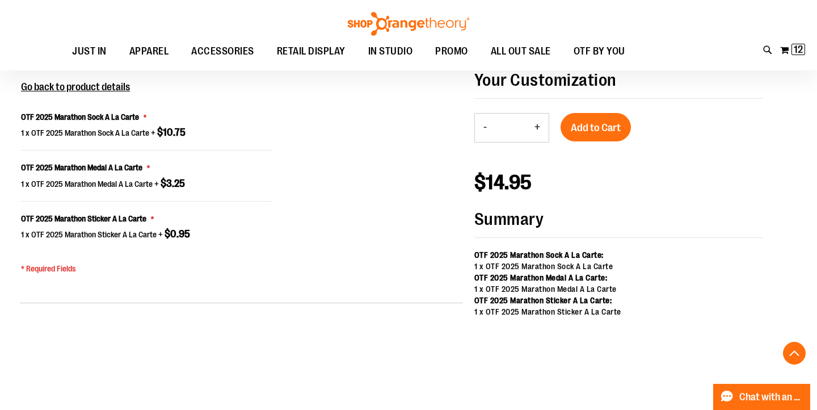
click at [537, 129] on button "+" at bounding box center [537, 127] width 23 height 28
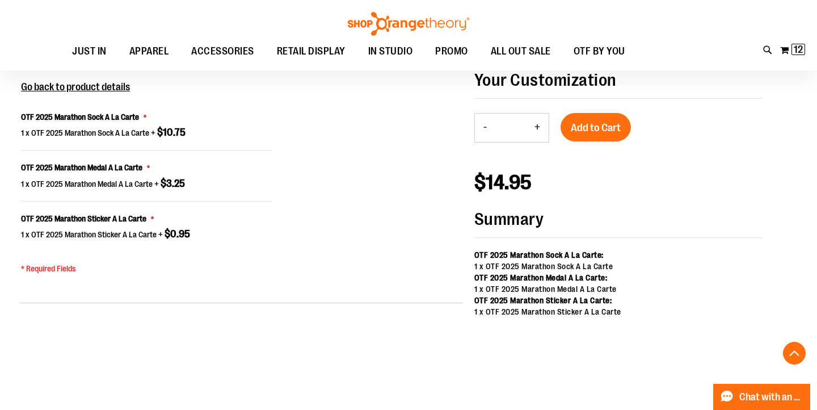
click at [537, 129] on button "+" at bounding box center [537, 127] width 23 height 28
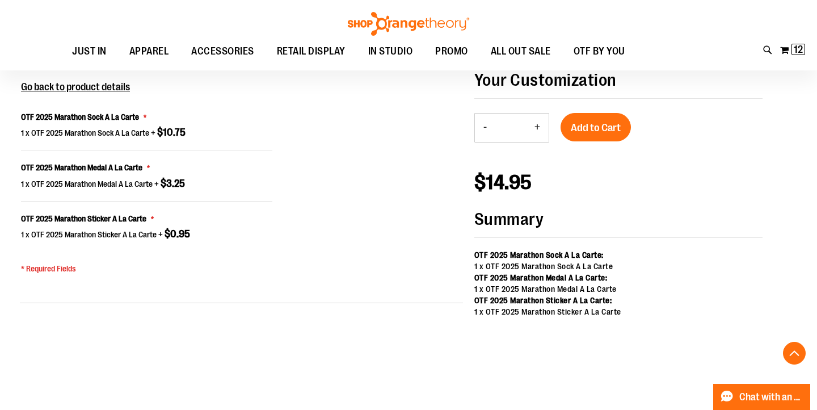
click at [537, 129] on button "+" at bounding box center [537, 127] width 23 height 28
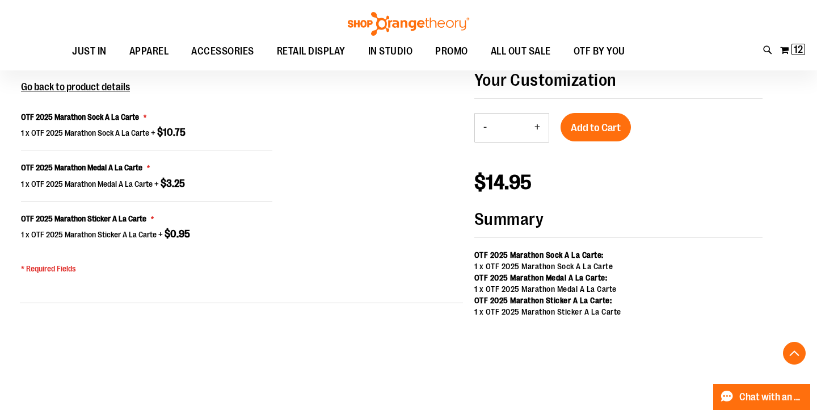
click at [537, 129] on button "+" at bounding box center [537, 127] width 23 height 28
type input "**"
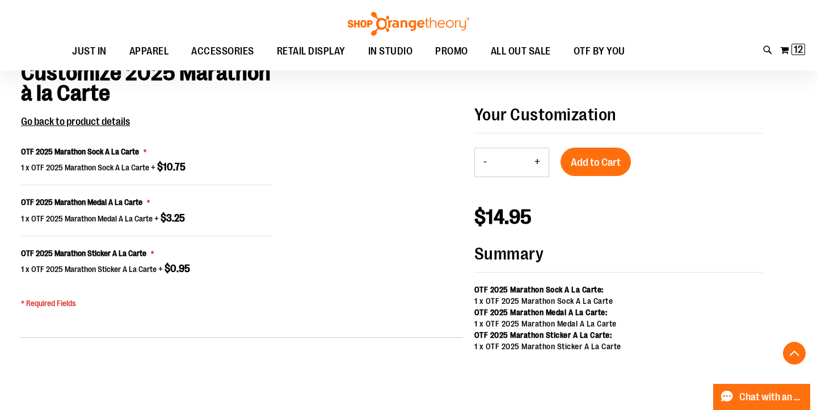
scroll to position [768, 0]
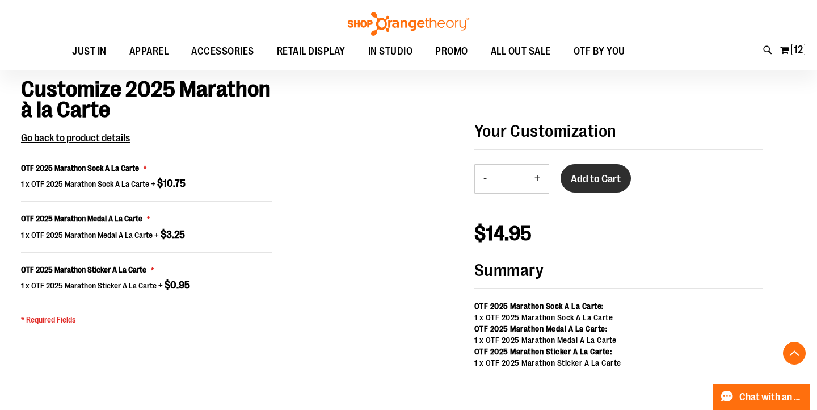
click at [591, 178] on span "Add to Cart" at bounding box center [596, 178] width 50 height 12
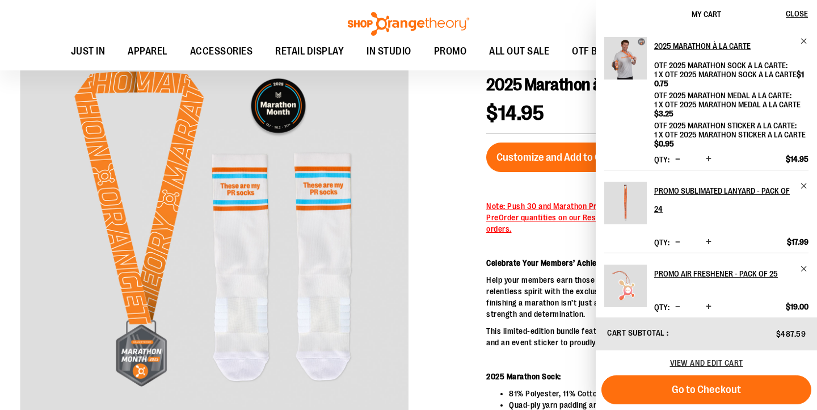
scroll to position [127, 0]
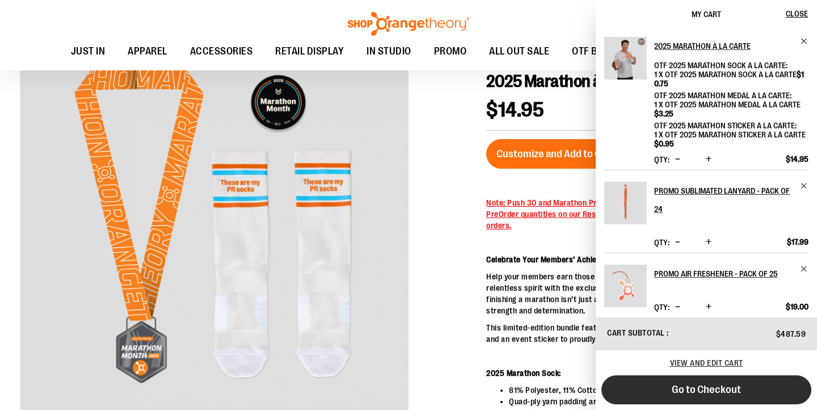
click at [707, 393] on span "Go to Checkout" at bounding box center [706, 389] width 69 height 12
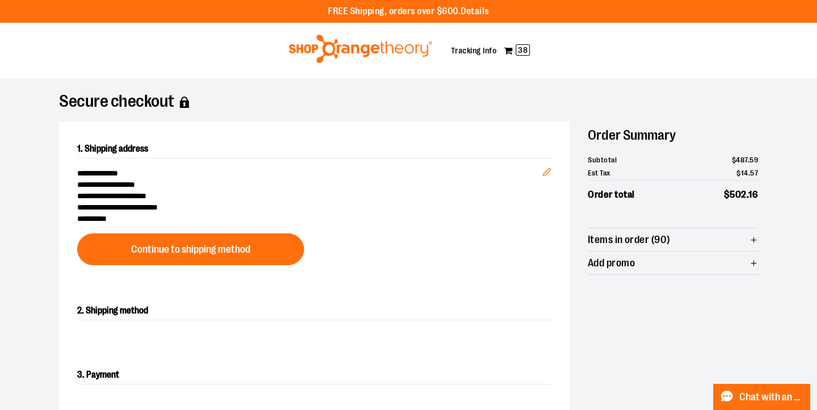
click at [793, 409] on div at bounding box center [408, 410] width 817 height 0
click at [521, 49] on span "38" at bounding box center [523, 49] width 14 height 11
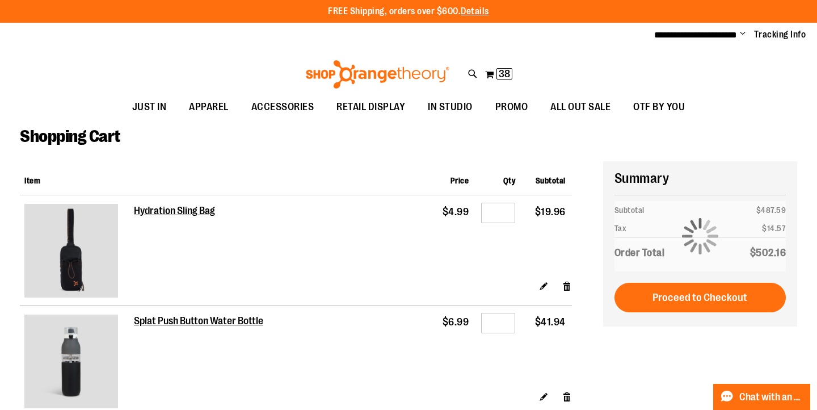
click at [799, 409] on div at bounding box center [408, 410] width 817 height 0
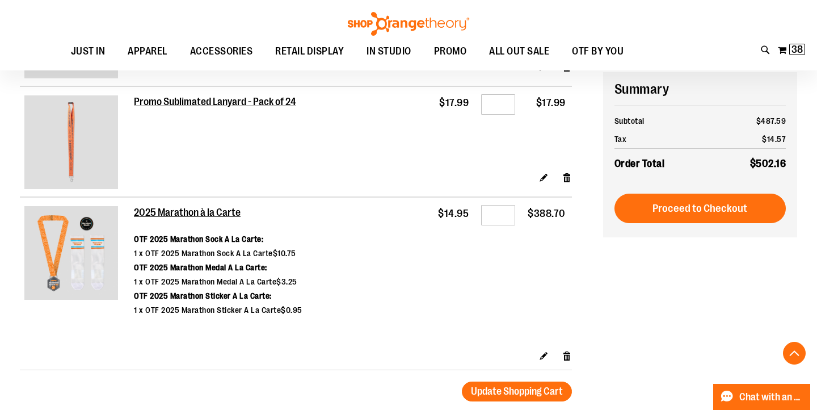
scroll to position [441, 0]
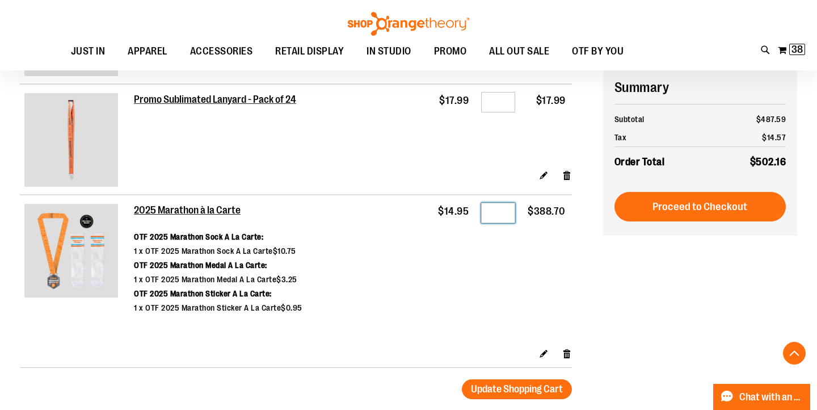
click at [504, 209] on input "**" at bounding box center [498, 213] width 34 height 20
type input "**"
click at [431, 292] on td "2025 Marathon à la Carte OTF 2025 Marathon Sock A La Carte 1 x OTF 2025 Maratho…" at bounding box center [282, 271] width 297 height 153
click at [524, 394] on span "Update Shopping Cart" at bounding box center [517, 388] width 92 height 11
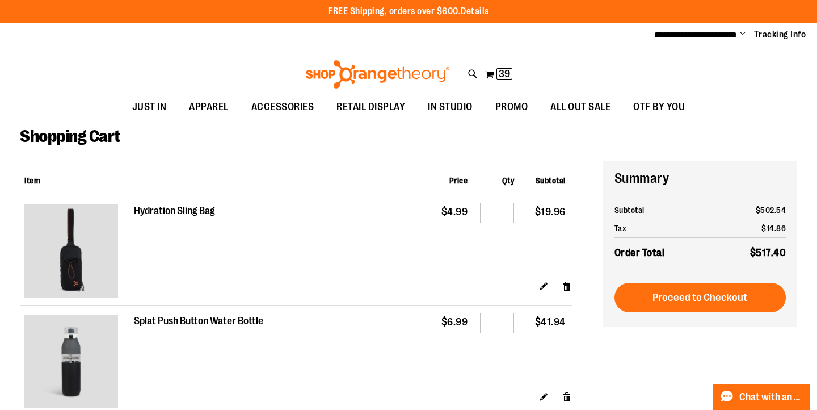
click at [797, 409] on div at bounding box center [408, 410] width 817 height 0
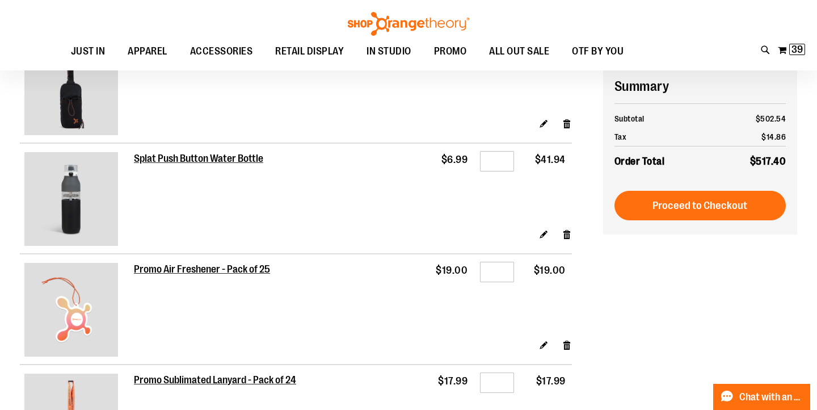
scroll to position [161, 0]
drag, startPoint x: 504, startPoint y: 161, endPoint x: 489, endPoint y: 161, distance: 14.8
click at [489, 161] on input "*" at bounding box center [497, 161] width 34 height 20
click at [522, 195] on td "$41.94" at bounding box center [546, 186] width 52 height 85
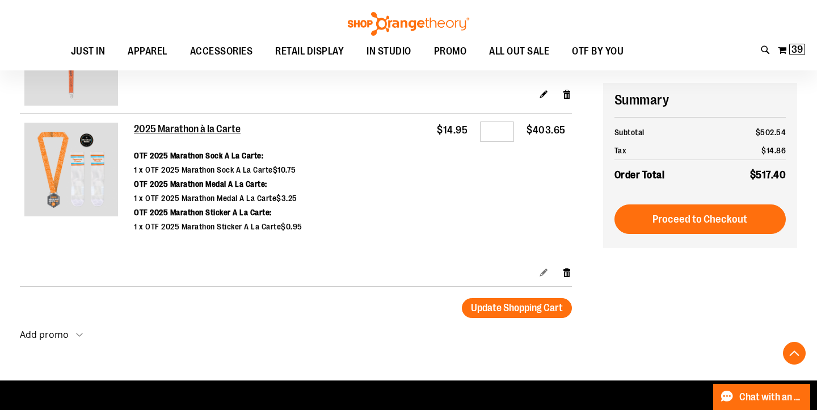
scroll to position [536, 0]
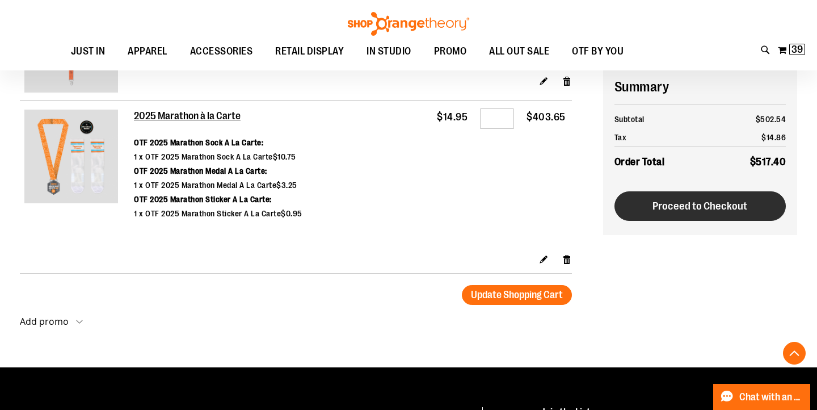
click at [651, 209] on button "Proceed to Checkout" at bounding box center [700, 206] width 172 height 30
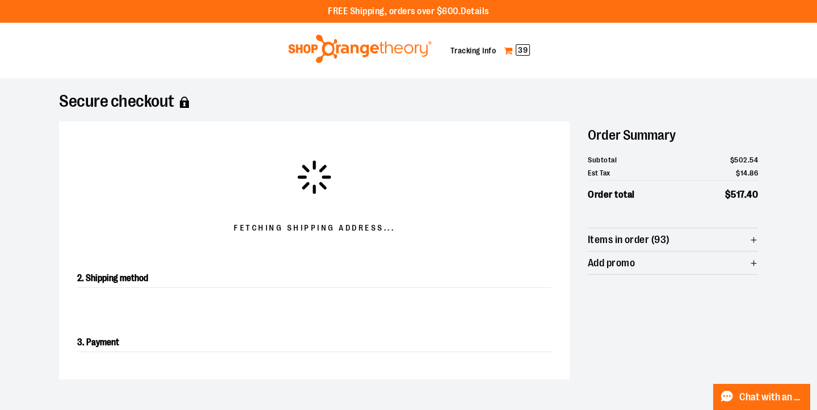
click at [522, 47] on span "39" at bounding box center [523, 49] width 14 height 11
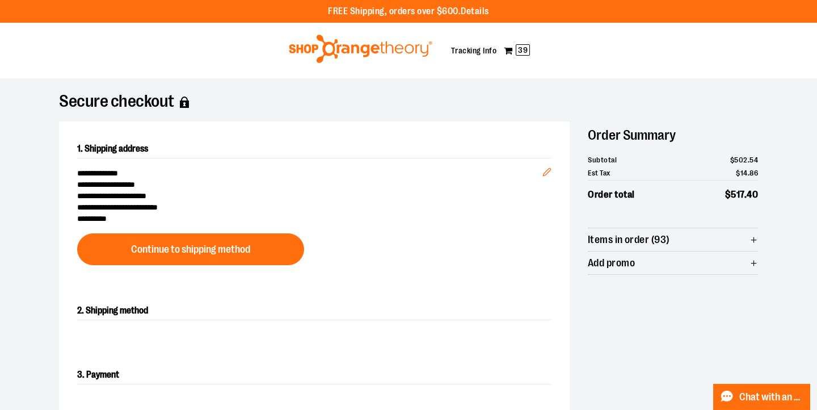
click at [795, 409] on div at bounding box center [408, 410] width 817 height 0
